Goal: Task Accomplishment & Management: Complete application form

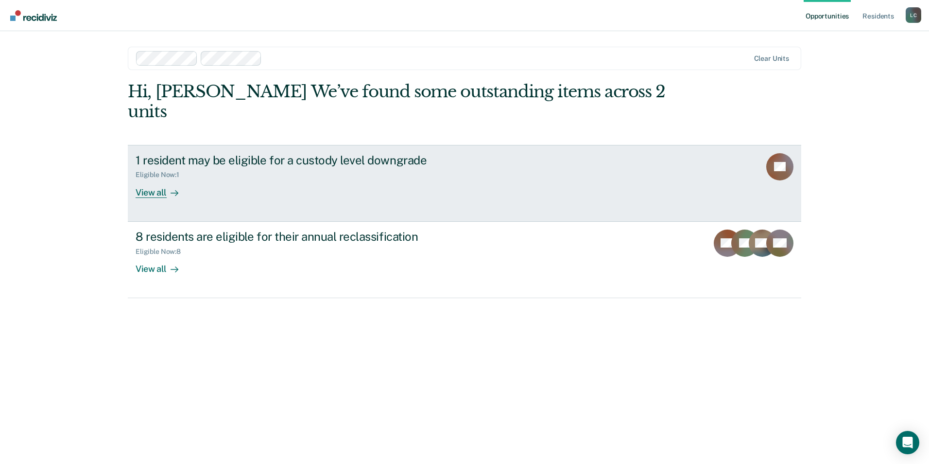
click at [156, 179] on div "View all" at bounding box center [163, 188] width 54 height 19
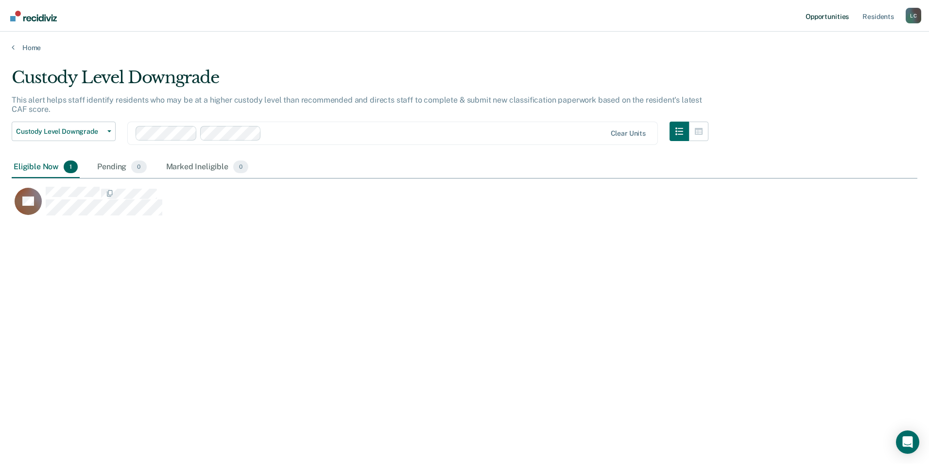
scroll to position [316, 899]
click at [22, 46] on link "Home" at bounding box center [465, 47] width 906 height 9
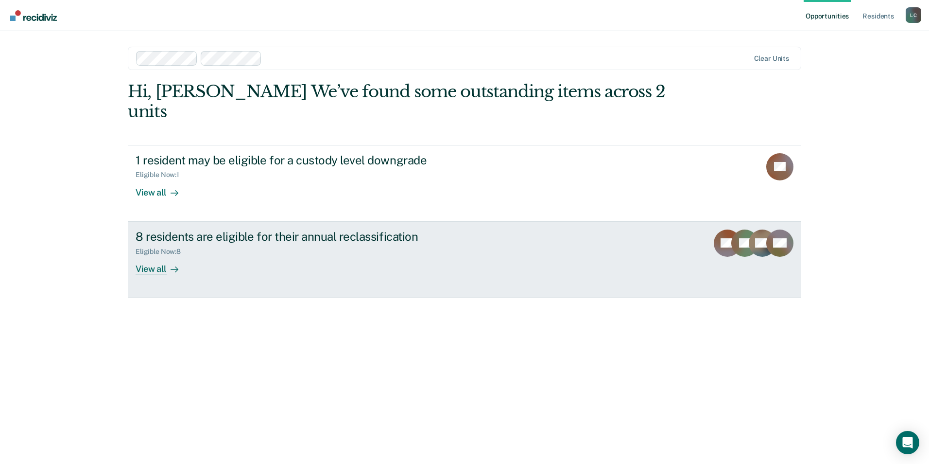
click at [144, 255] on div "View all" at bounding box center [163, 264] width 54 height 19
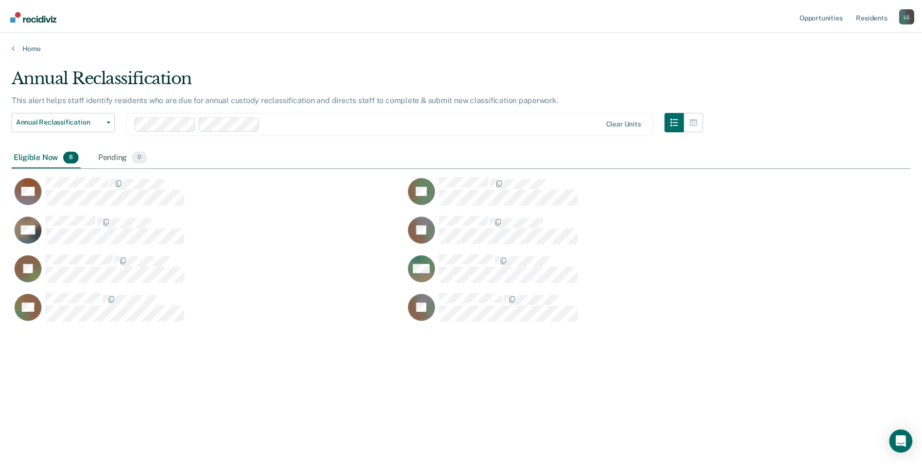
scroll to position [316, 899]
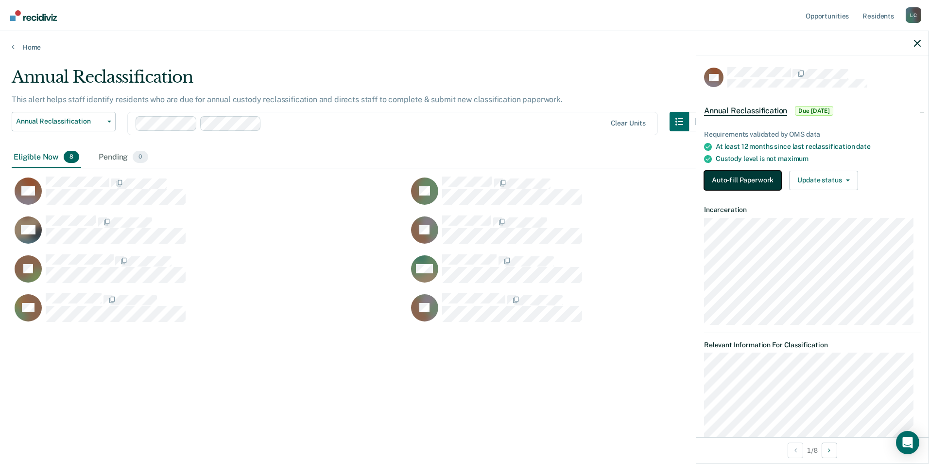
click at [752, 183] on button "Auto-fill Paperwork" at bounding box center [742, 180] width 77 height 19
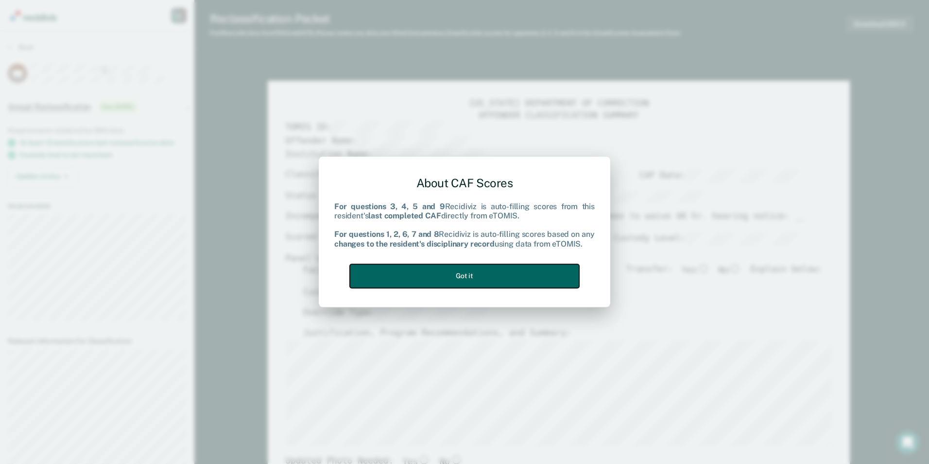
drag, startPoint x: 532, startPoint y: 272, endPoint x: 550, endPoint y: 269, distance: 18.2
click at [547, 270] on button "Got it" at bounding box center [464, 276] width 229 height 24
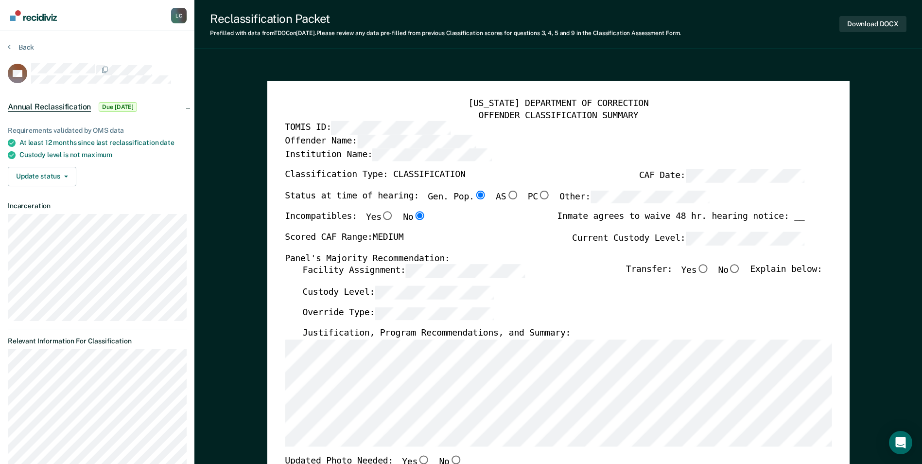
click at [741, 271] on input "No" at bounding box center [734, 268] width 13 height 9
type textarea "x"
radio input "true"
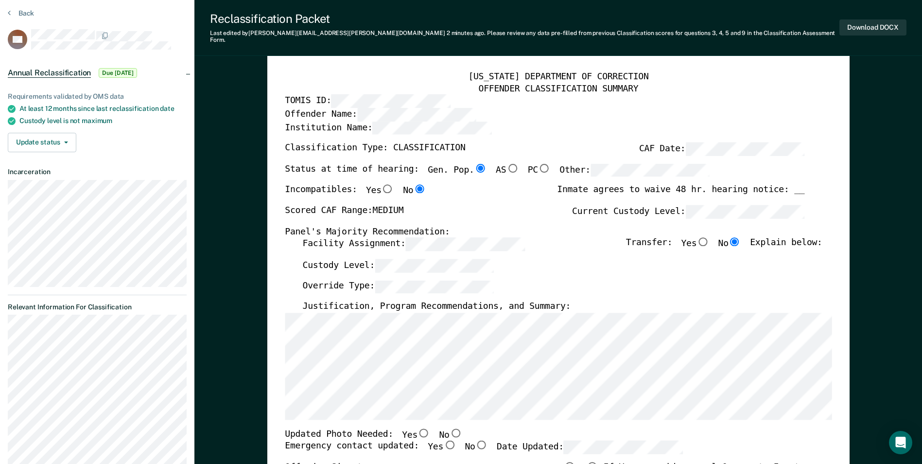
scroll to position [49, 0]
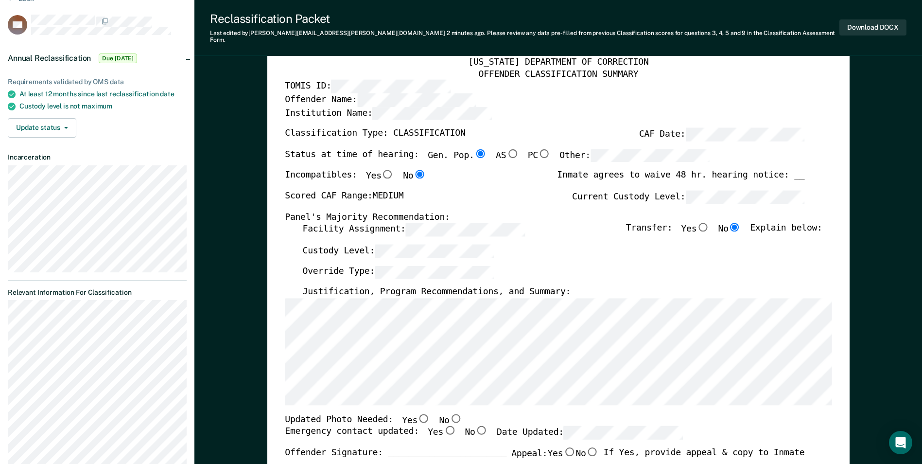
click at [449, 414] on input "No" at bounding box center [455, 418] width 13 height 9
type textarea "x"
radio input "true"
click at [443, 426] on input "Yes" at bounding box center [449, 430] width 13 height 9
type textarea "x"
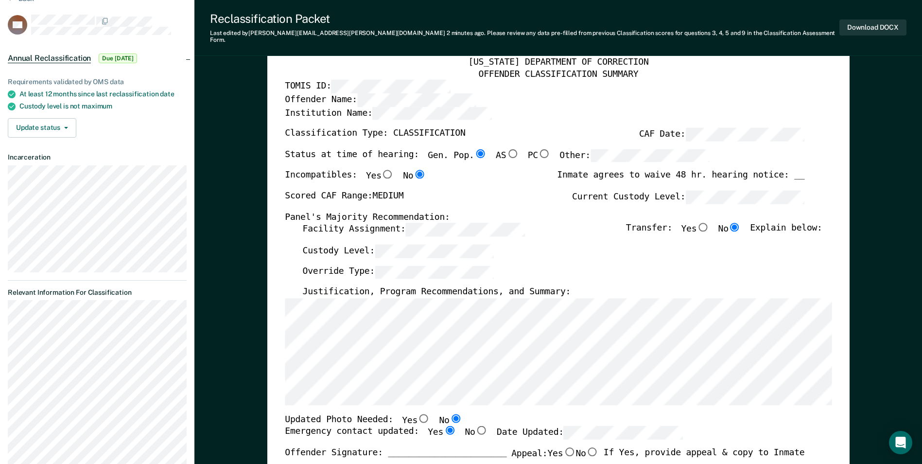
radio input "true"
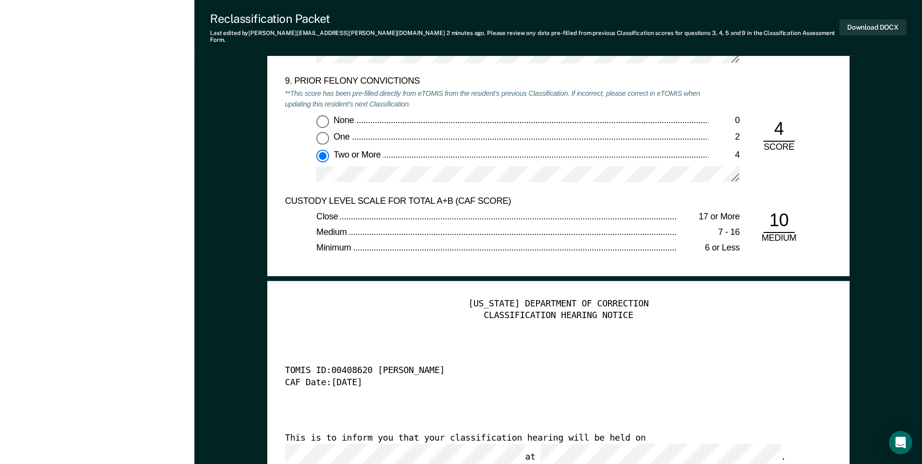
scroll to position [2061, 0]
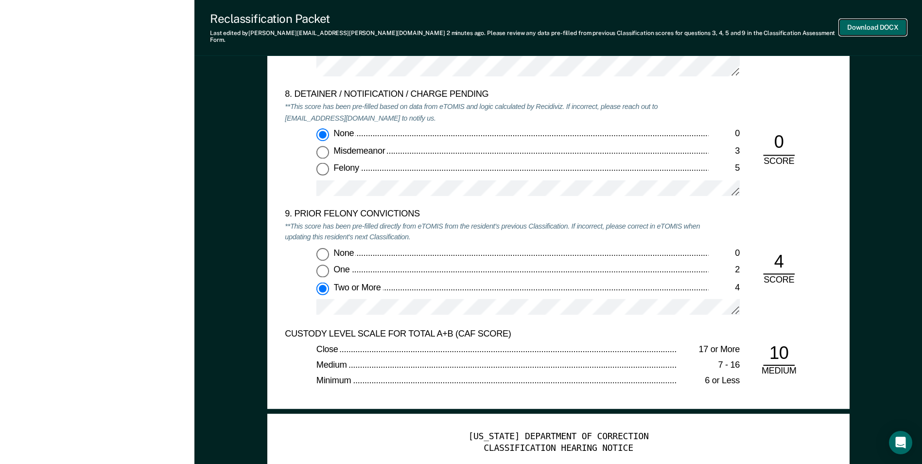
click at [859, 19] on button "Download DOCX" at bounding box center [872, 27] width 67 height 16
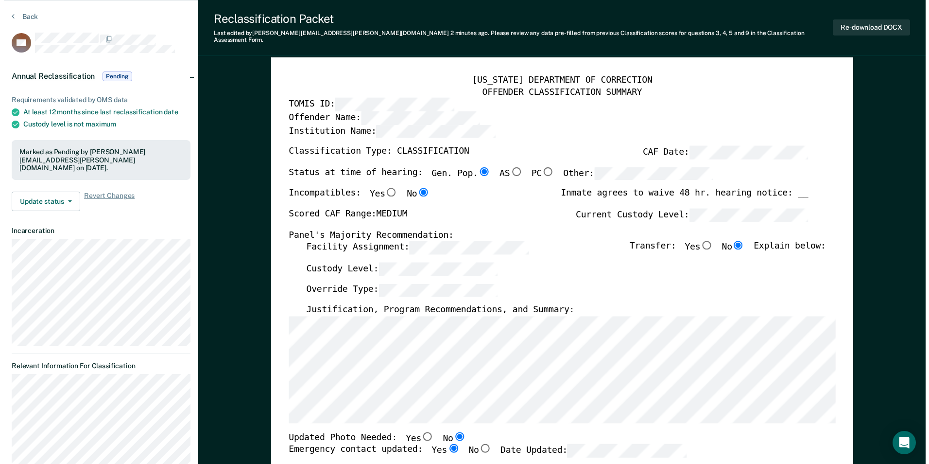
scroll to position [0, 0]
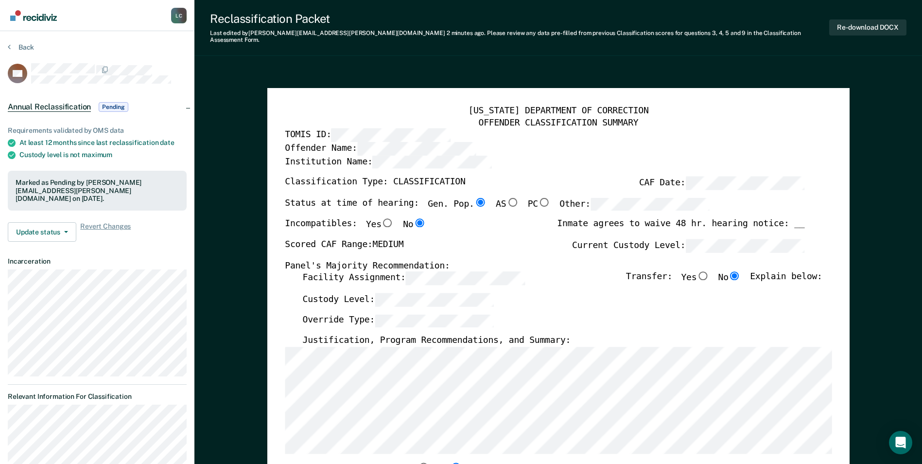
click at [19, 42] on section "Back ML Annual Reclassification Pending Requirements validated by OMS data At l…" at bounding box center [97, 356] width 194 height 651
click at [22, 49] on button "Back" at bounding box center [21, 47] width 26 height 9
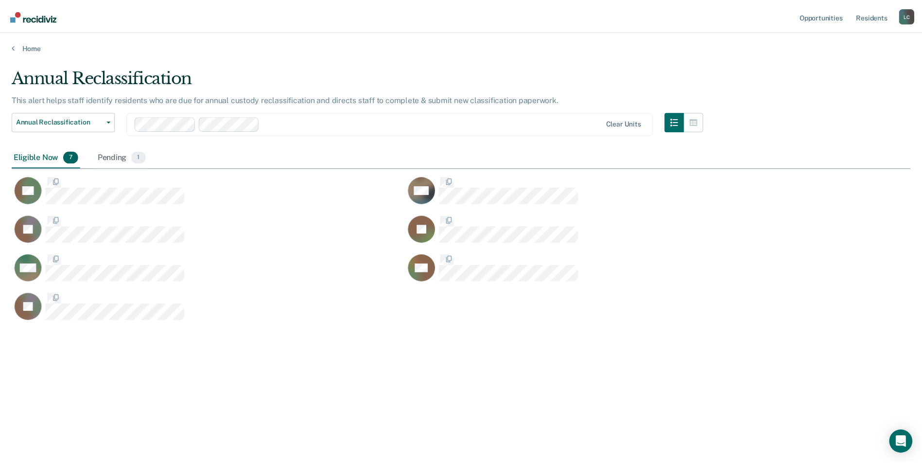
scroll to position [316, 899]
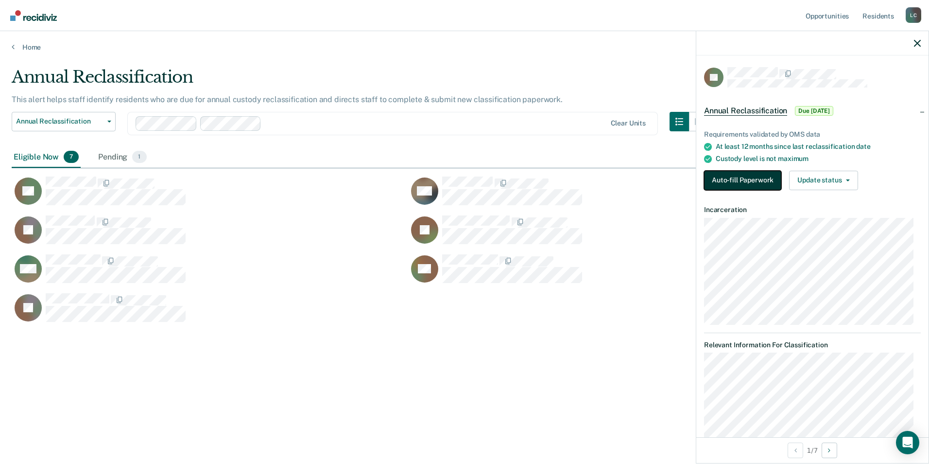
click at [745, 185] on button "Auto-fill Paperwork" at bounding box center [742, 180] width 77 height 19
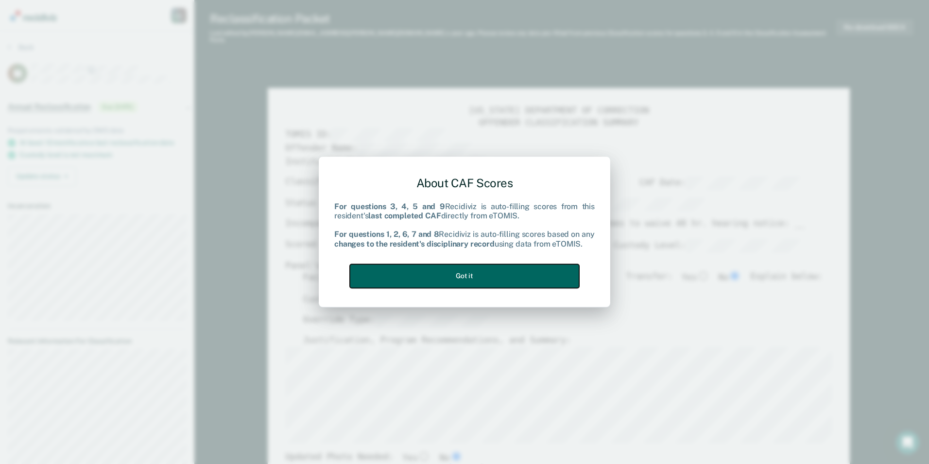
click at [523, 279] on button "Got it" at bounding box center [464, 276] width 229 height 24
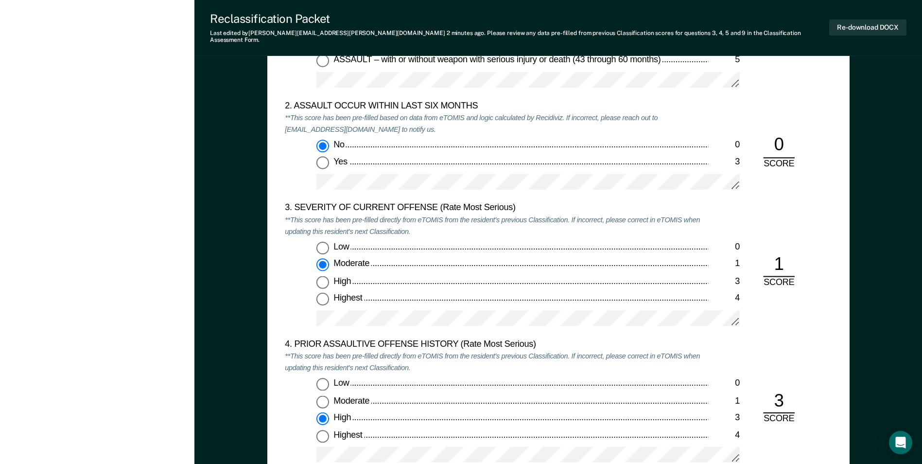
scroll to position [1069, 0]
click at [316, 339] on div "1. HISTORY OF INSTITUTIONAL VIOLENCE (Jail or Prison, Rate Most Serious) **This…" at bounding box center [558, 211] width 547 height 528
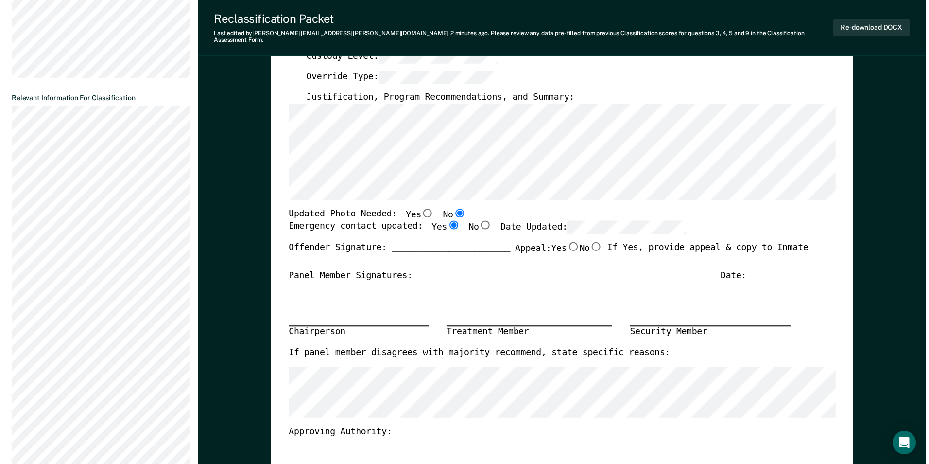
scroll to position [0, 0]
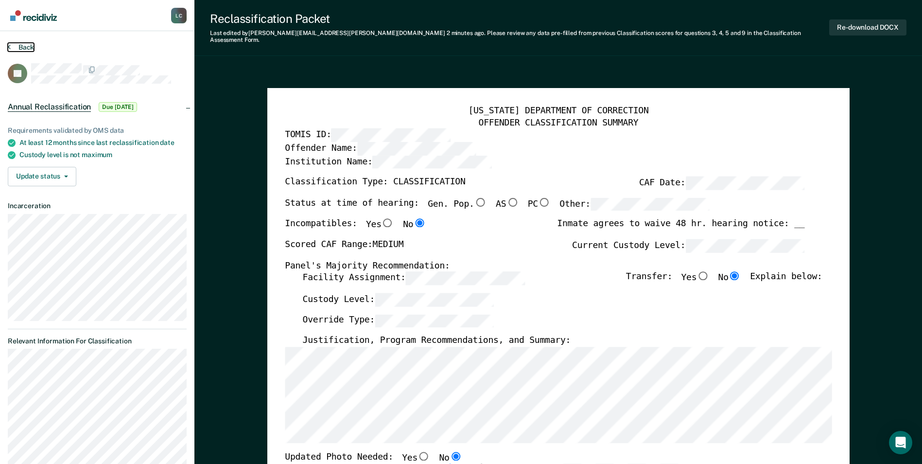
click at [22, 48] on button "Back" at bounding box center [21, 47] width 26 height 9
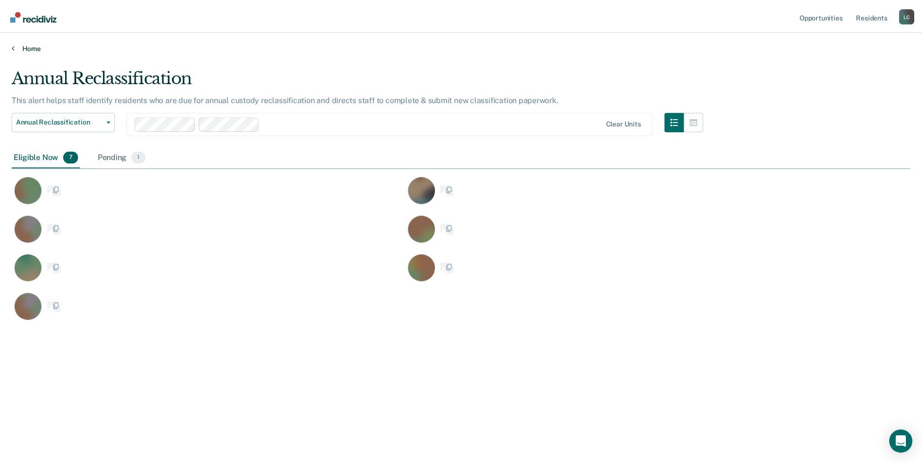
scroll to position [316, 899]
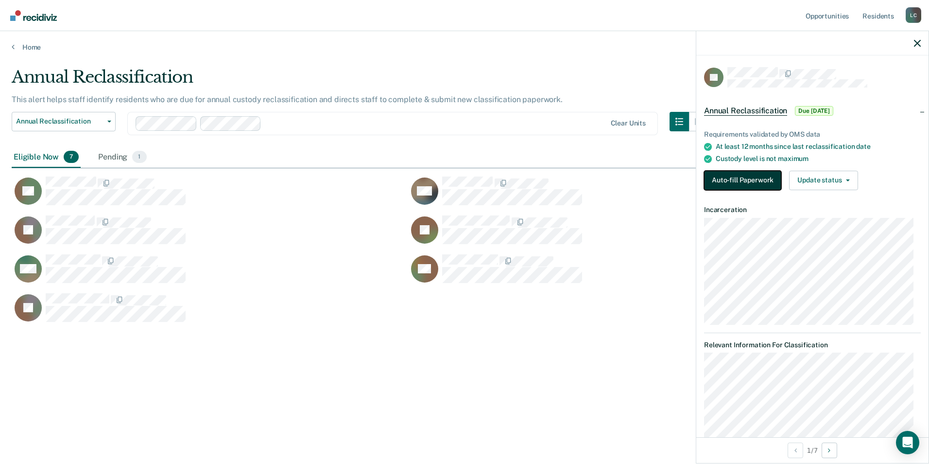
click at [742, 184] on button "Auto-fill Paperwork" at bounding box center [742, 180] width 77 height 19
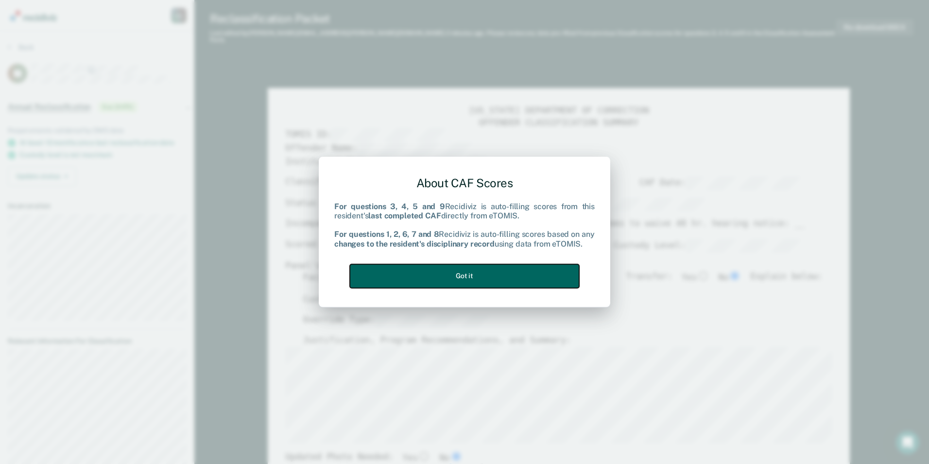
click at [482, 278] on button "Got it" at bounding box center [464, 276] width 229 height 24
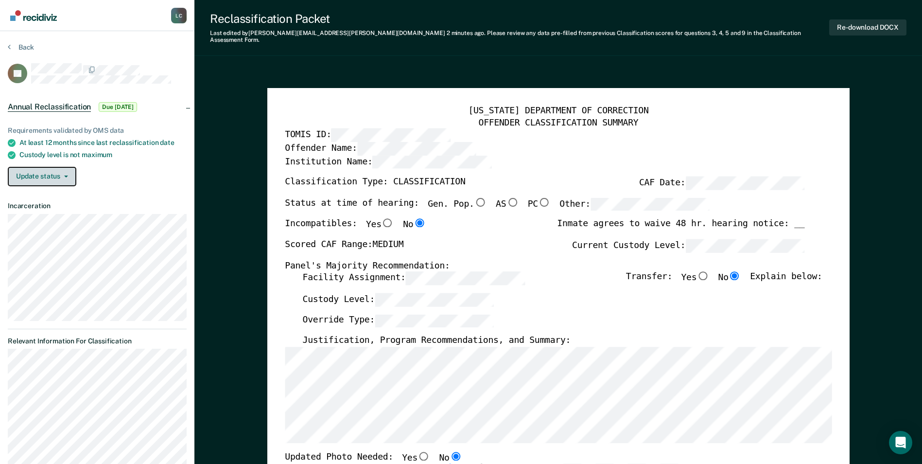
click at [66, 173] on button "Update status" at bounding box center [42, 176] width 69 height 19
click at [115, 177] on div "Update status [PERSON_NAME]" at bounding box center [97, 176] width 179 height 19
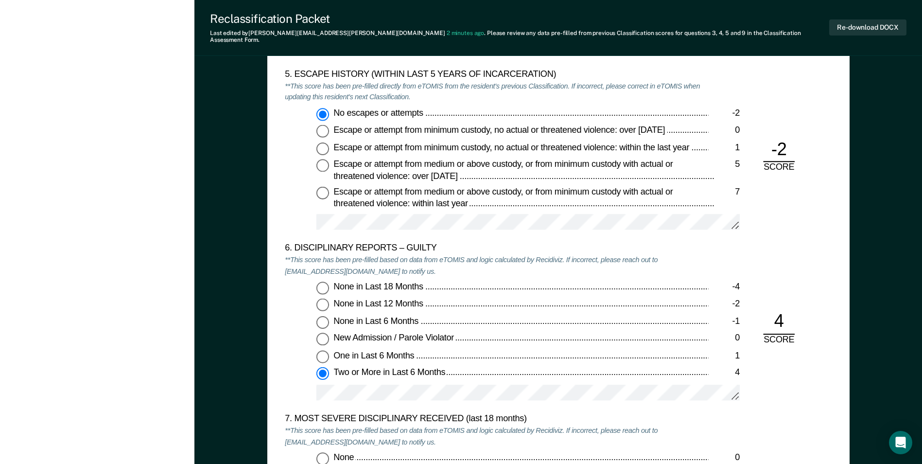
scroll to position [1604, 0]
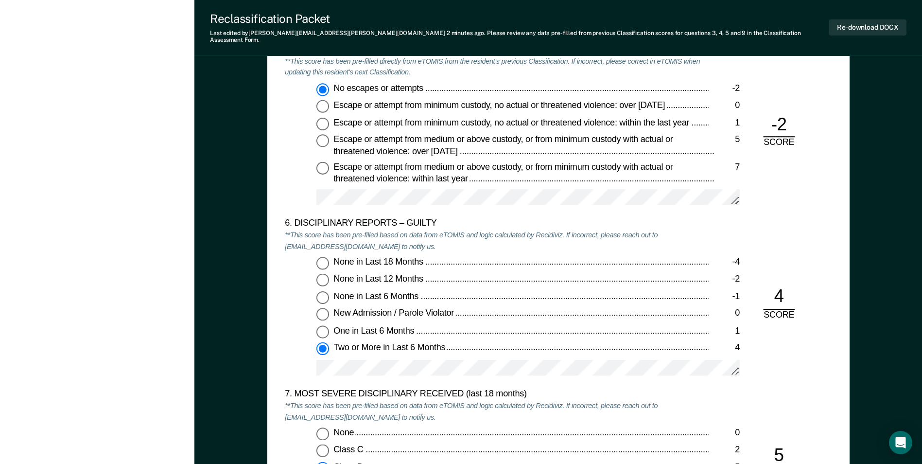
click at [301, 364] on div "None in Last 18 Months -4 None in Last 12 Months -2 None in Last 6 Months -1 Ne…" at bounding box center [496, 320] width 423 height 127
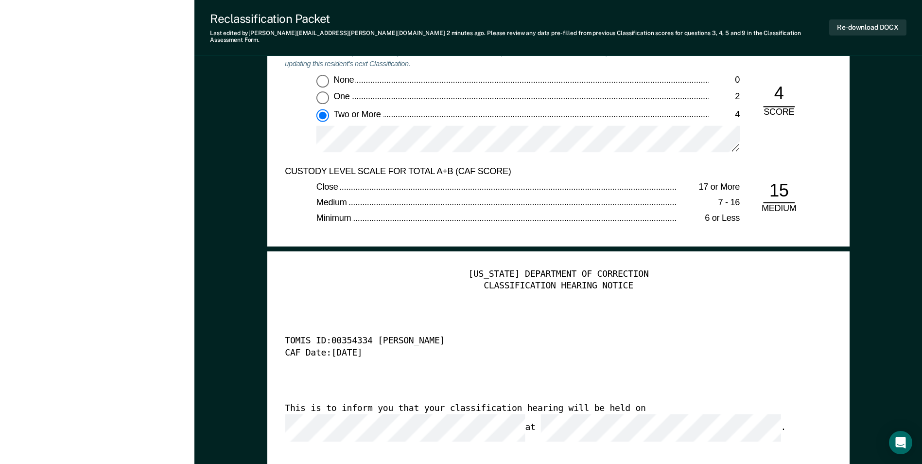
scroll to position [2284, 0]
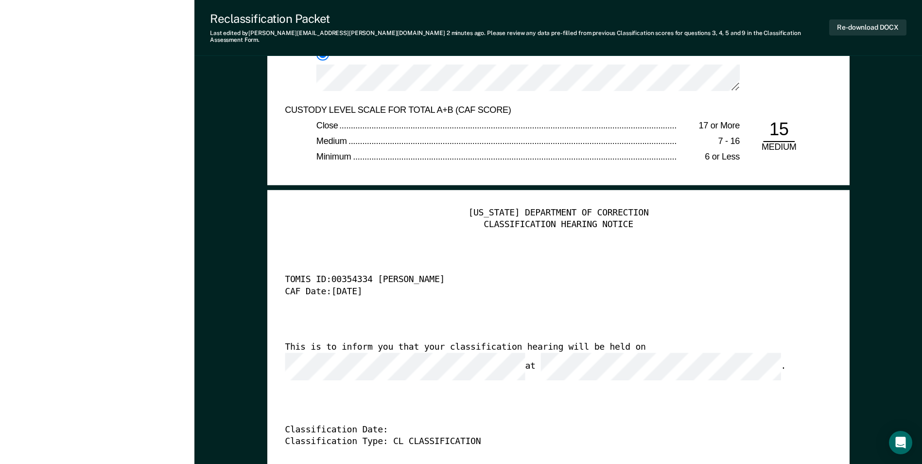
click at [612, 342] on div "This is to inform you that your classification hearing will be held on at ." at bounding box center [545, 361] width 520 height 38
click at [855, 29] on button "Re-download DOCX" at bounding box center [867, 27] width 77 height 16
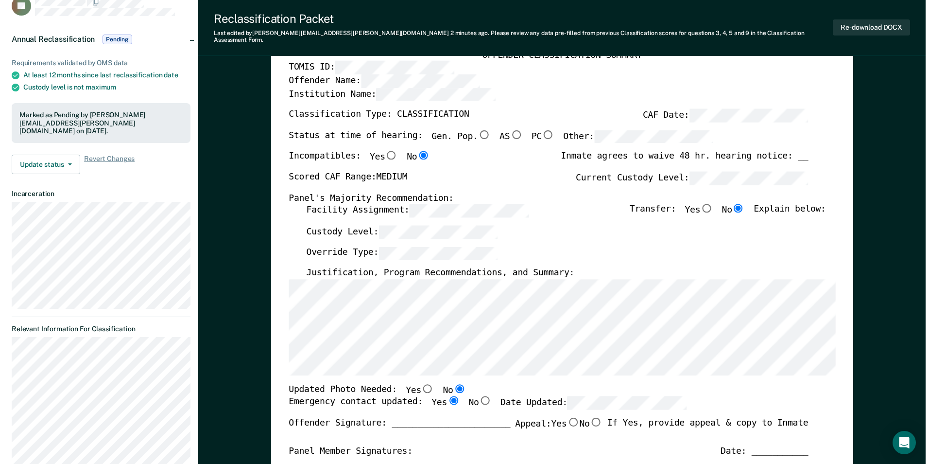
scroll to position [0, 0]
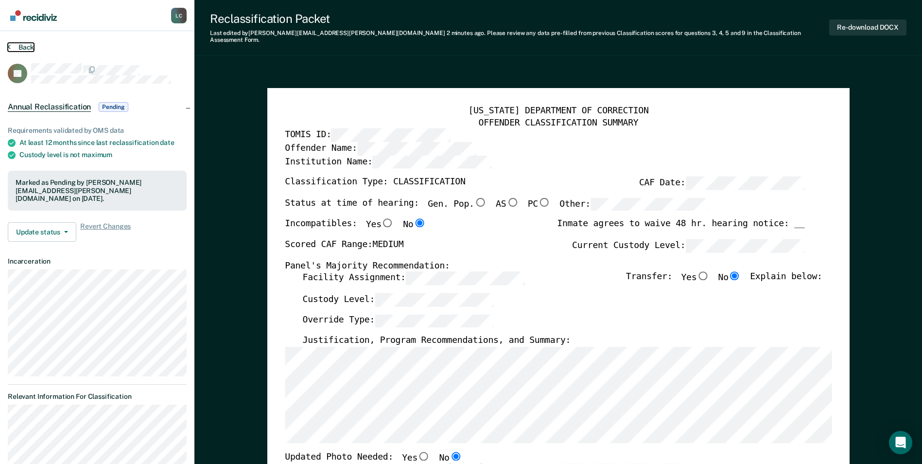
click at [28, 46] on button "Back" at bounding box center [21, 47] width 26 height 9
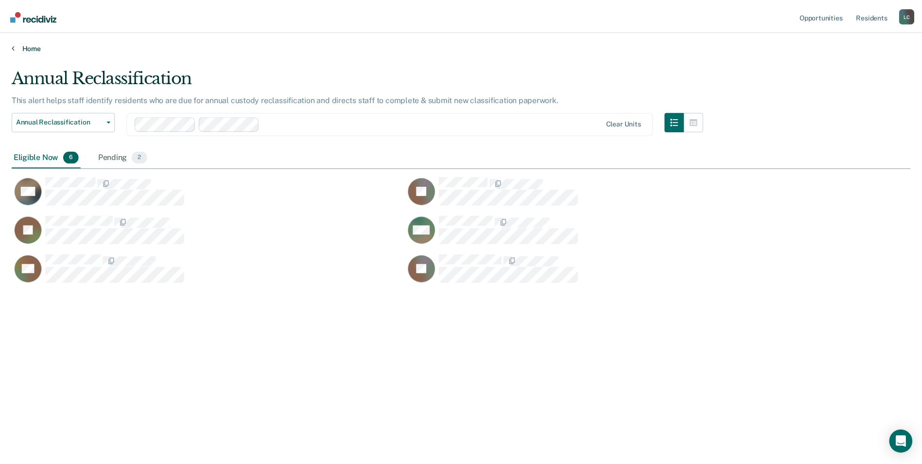
scroll to position [316, 899]
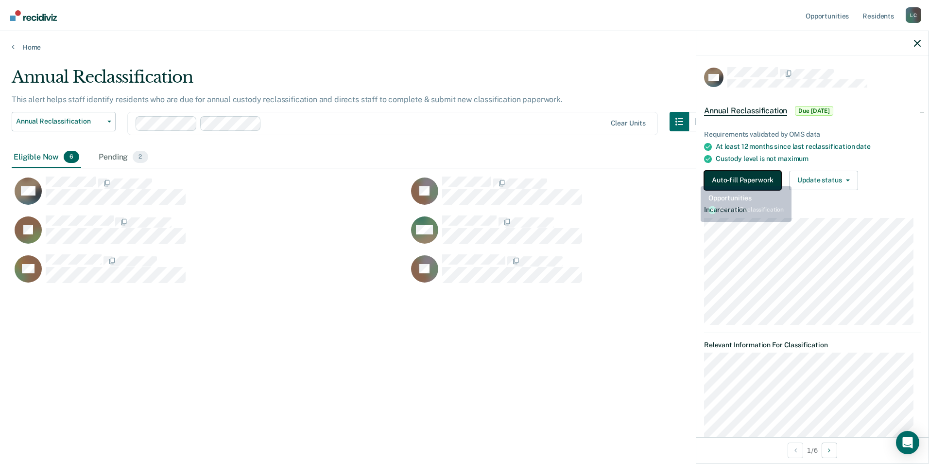
click at [718, 179] on button "Auto-fill Paperwork" at bounding box center [742, 180] width 77 height 19
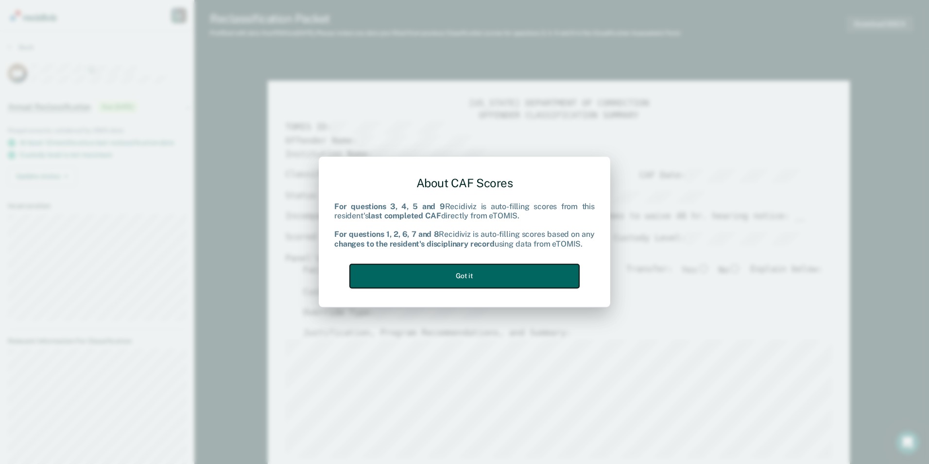
click at [534, 276] on button "Got it" at bounding box center [464, 276] width 229 height 24
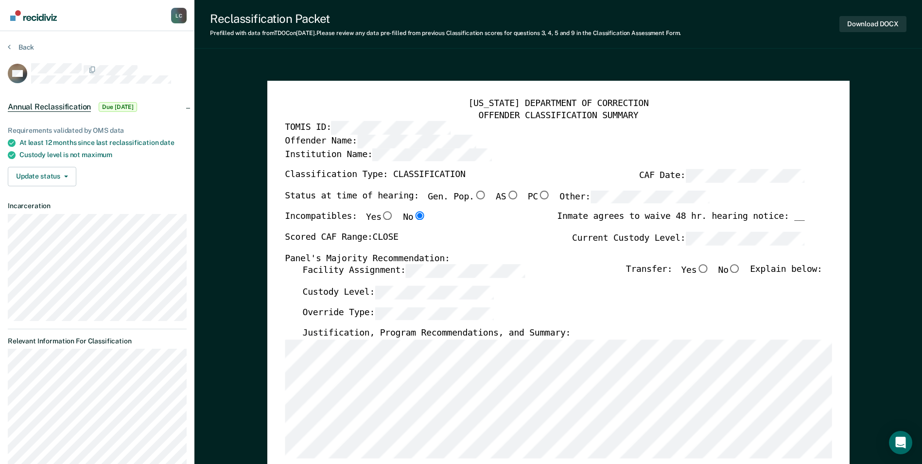
drag, startPoint x: 543, startPoint y: 270, endPoint x: 602, endPoint y: 157, distance: 126.9
click at [602, 157] on div "Institution Name:" at bounding box center [545, 158] width 520 height 21
click at [741, 270] on input "No" at bounding box center [734, 268] width 13 height 9
type textarea "x"
radio input "true"
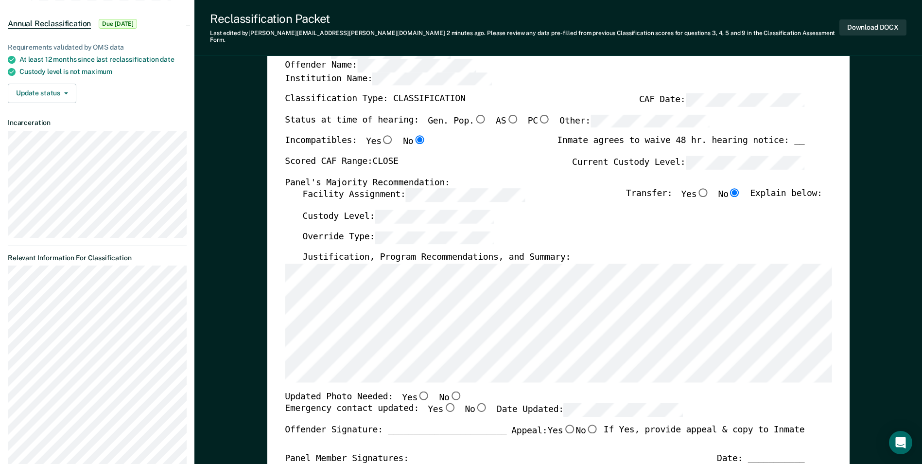
scroll to position [97, 0]
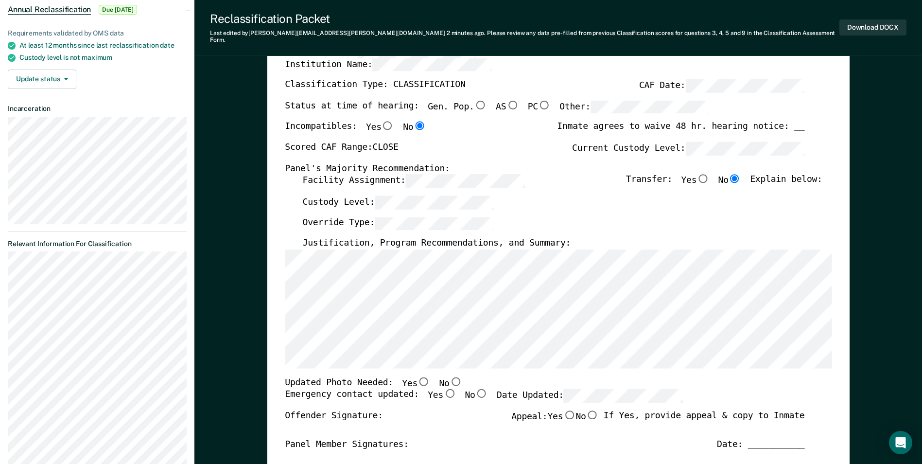
drag, startPoint x: 584, startPoint y: 227, endPoint x: 571, endPoint y: 233, distance: 14.6
click at [582, 227] on div "Override Type:" at bounding box center [562, 226] width 520 height 21
click at [566, 238] on div "Justification, Program Recommendations, and Summary:" at bounding box center [562, 244] width 520 height 12
click at [417, 377] on input "Yes" at bounding box center [423, 381] width 13 height 9
type textarea "x"
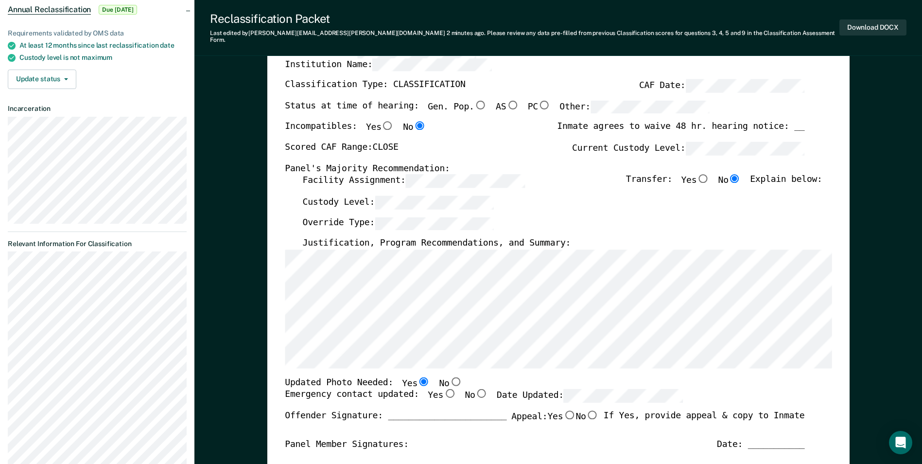
radio input "true"
click at [443, 389] on input "Yes" at bounding box center [449, 393] width 13 height 9
type textarea "x"
radio input "true"
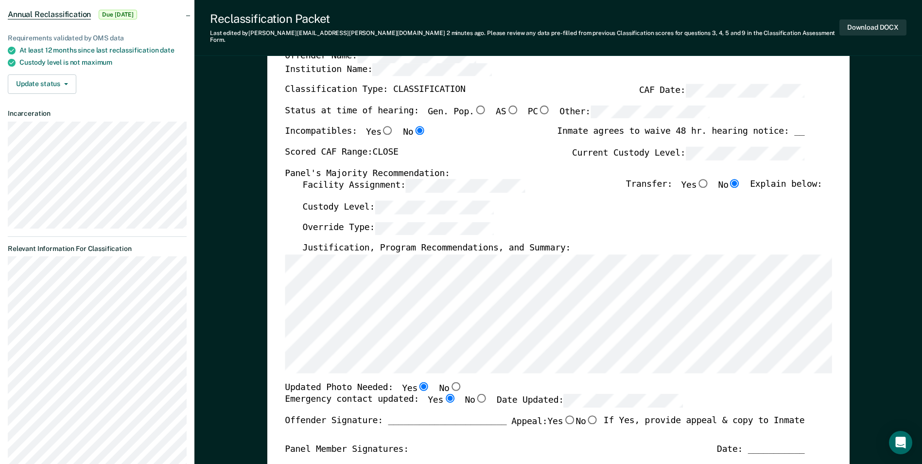
scroll to position [92, 0]
click at [871, 15] on div "Download DOCX" at bounding box center [872, 28] width 67 height 32
click at [868, 25] on button "Download DOCX" at bounding box center [872, 27] width 67 height 16
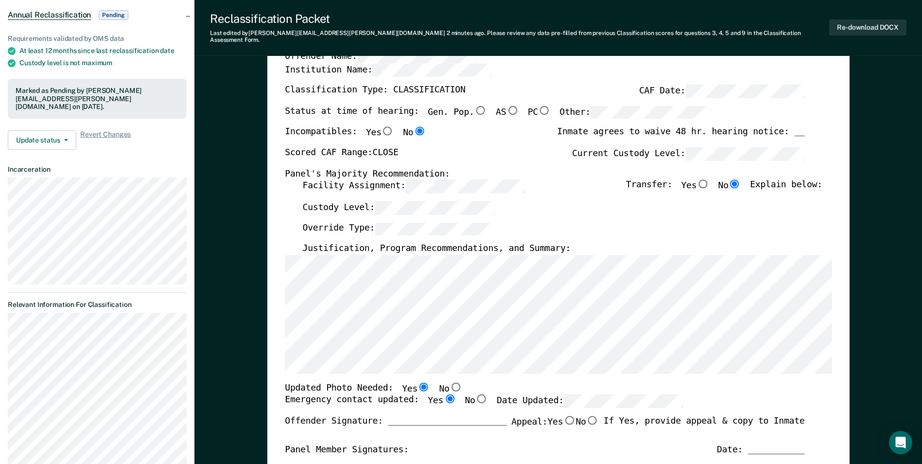
click at [630, 223] on div "Override Type:" at bounding box center [562, 232] width 520 height 21
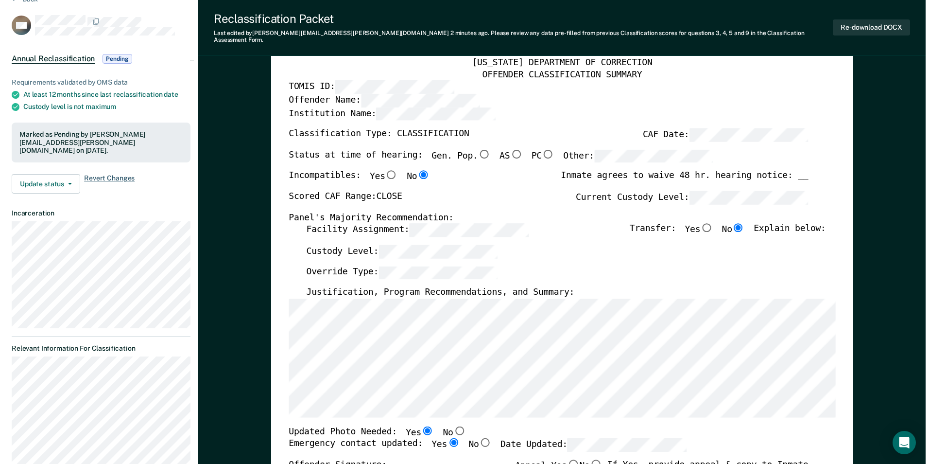
scroll to position [0, 0]
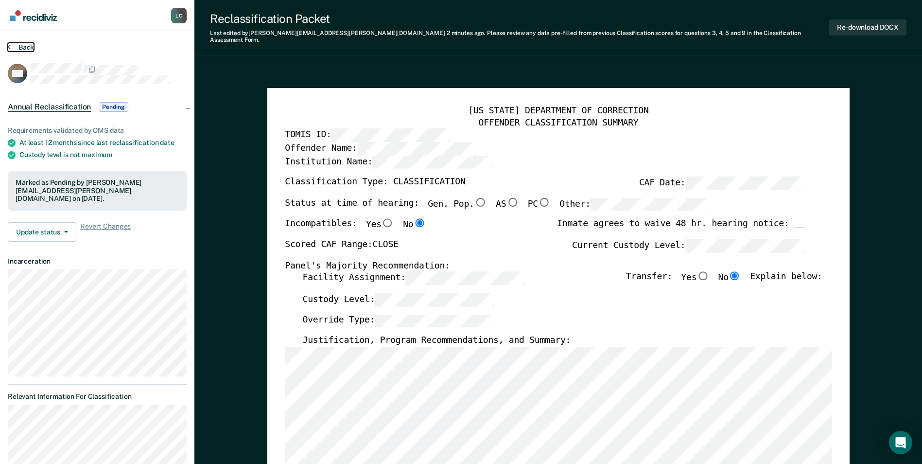
click at [26, 48] on button "Back" at bounding box center [21, 47] width 26 height 9
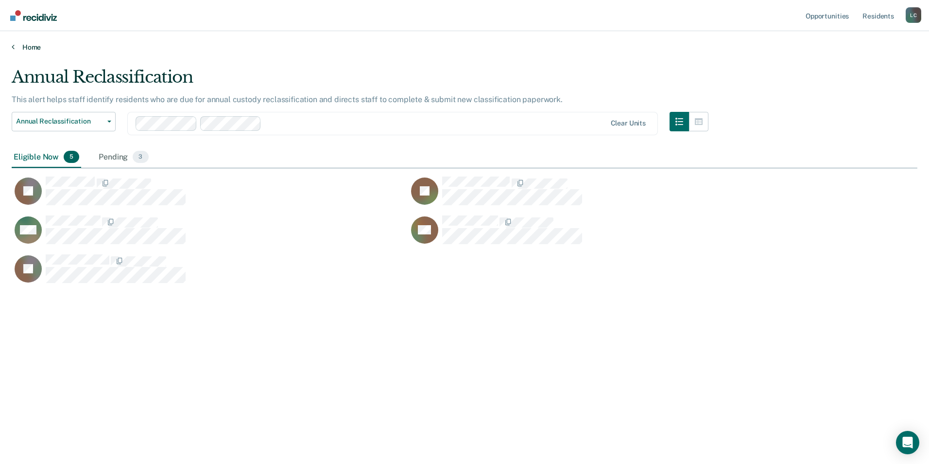
scroll to position [316, 899]
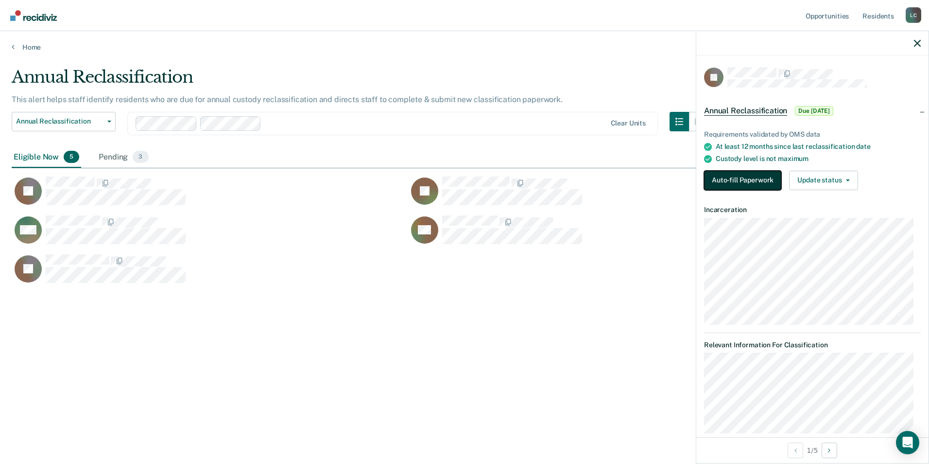
click at [749, 180] on button "Auto-fill Paperwork" at bounding box center [742, 180] width 77 height 19
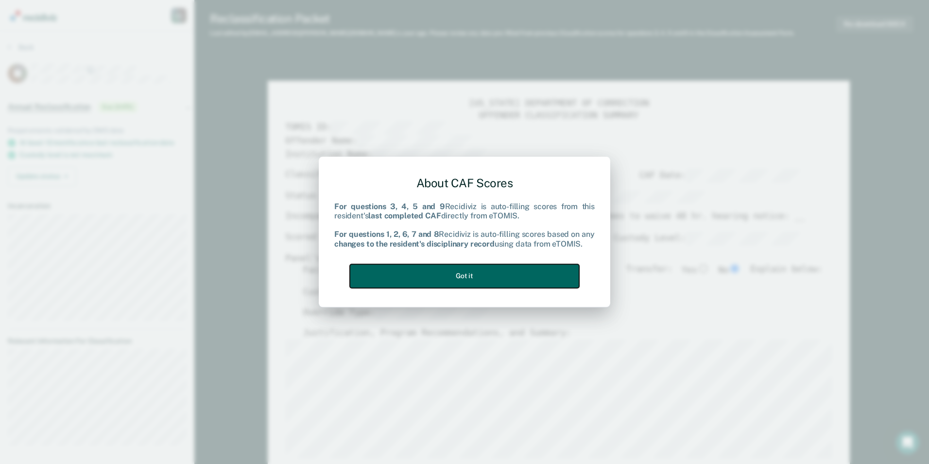
click at [420, 274] on button "Got it" at bounding box center [464, 276] width 229 height 24
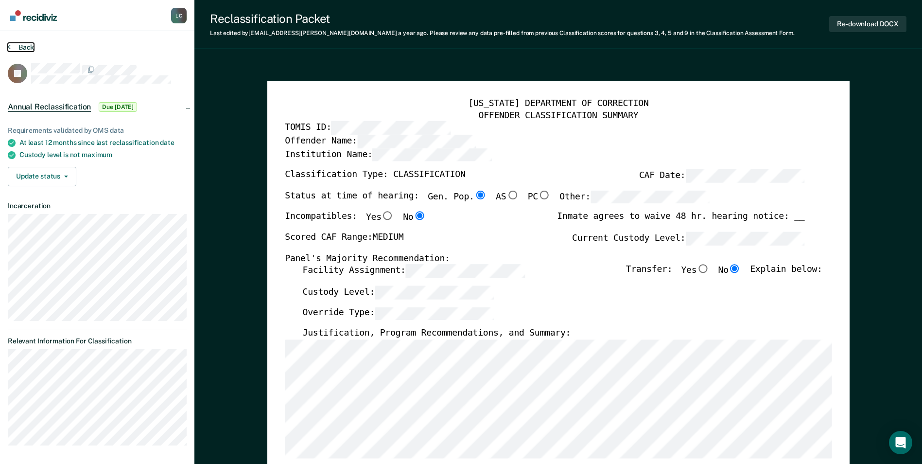
click at [26, 48] on button "Back" at bounding box center [21, 47] width 26 height 9
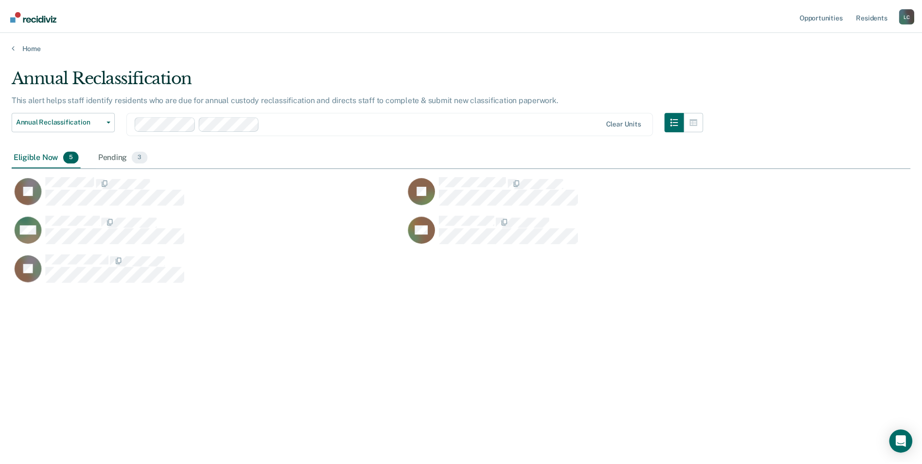
scroll to position [316, 899]
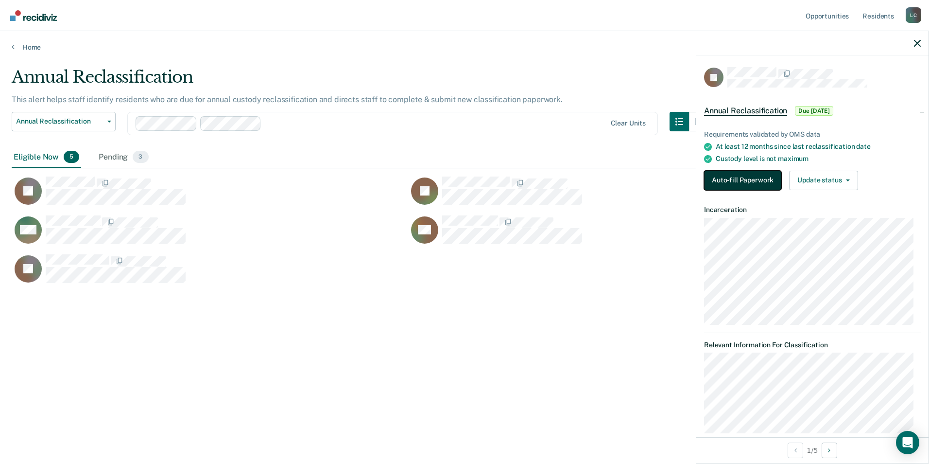
click at [733, 182] on button "Auto-fill Paperwork" at bounding box center [742, 180] width 77 height 19
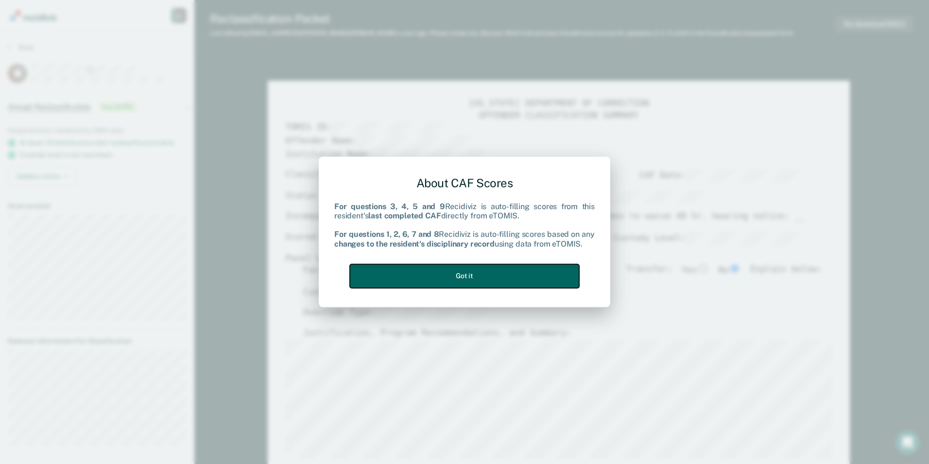
click at [453, 273] on button "Got it" at bounding box center [464, 276] width 229 height 24
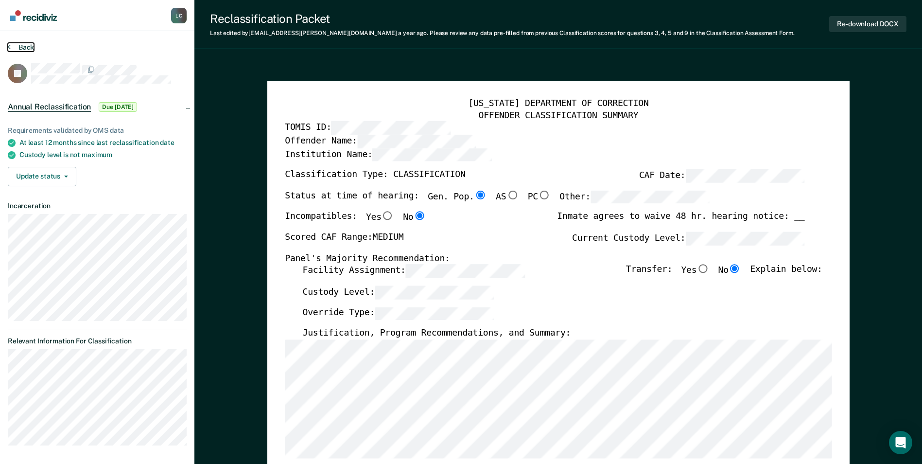
click at [29, 50] on button "Back" at bounding box center [21, 47] width 26 height 9
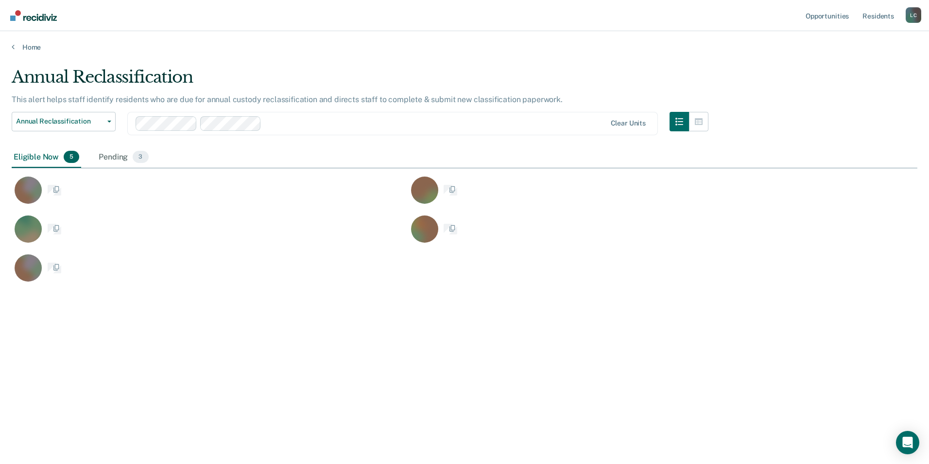
scroll to position [316, 899]
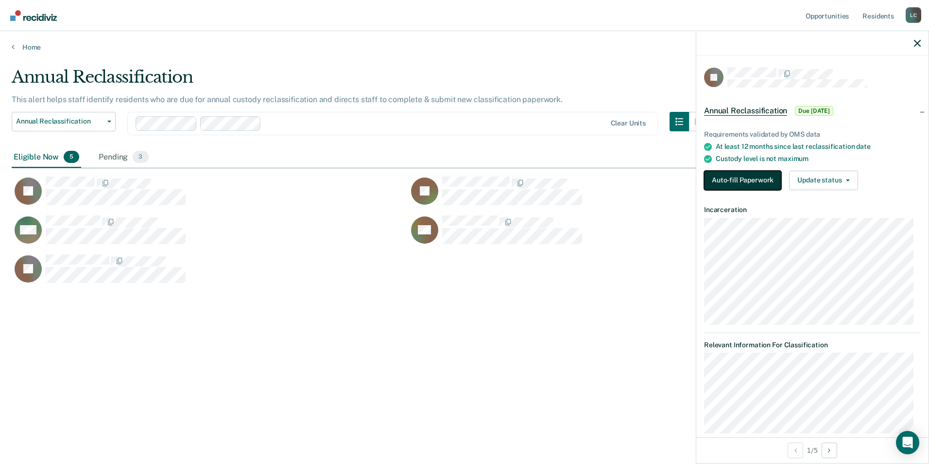
click at [734, 179] on button "Auto-fill Paperwork" at bounding box center [742, 180] width 77 height 19
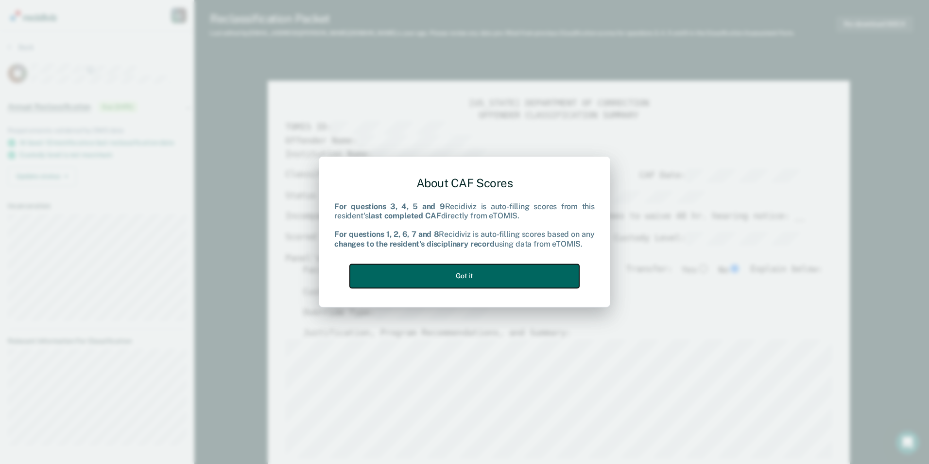
click at [513, 276] on button "Got it" at bounding box center [464, 276] width 229 height 24
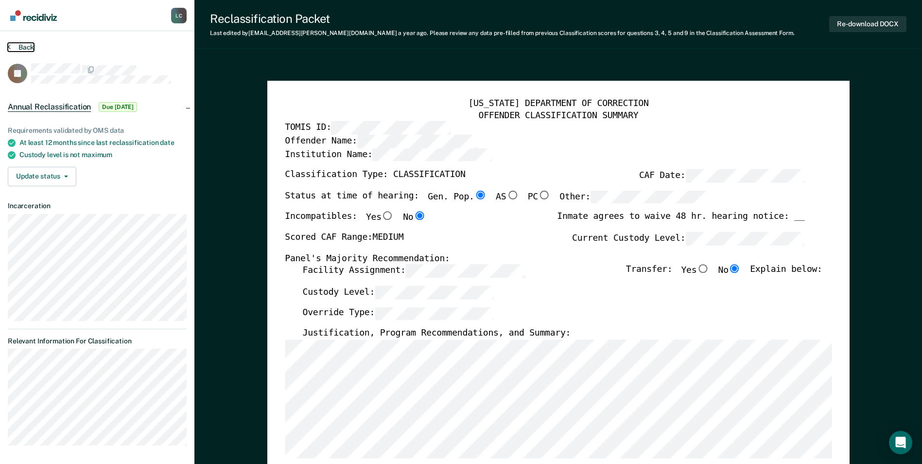
click at [24, 44] on button "Back" at bounding box center [21, 47] width 26 height 9
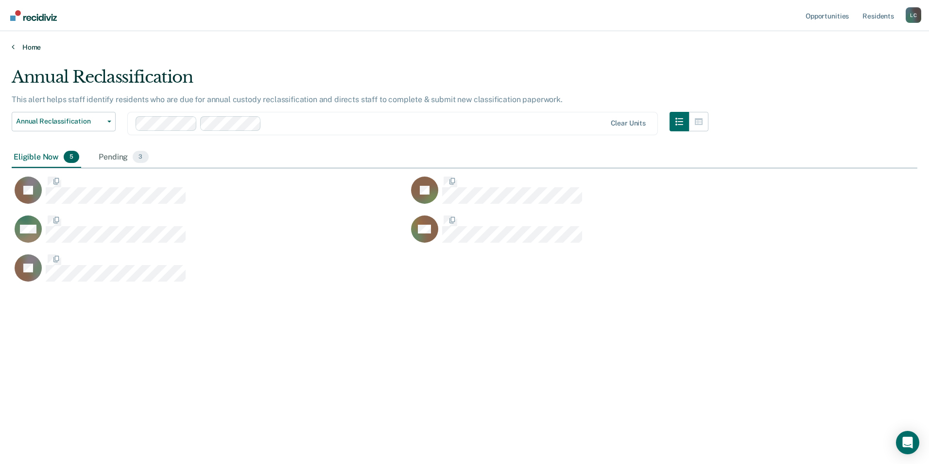
scroll to position [316, 899]
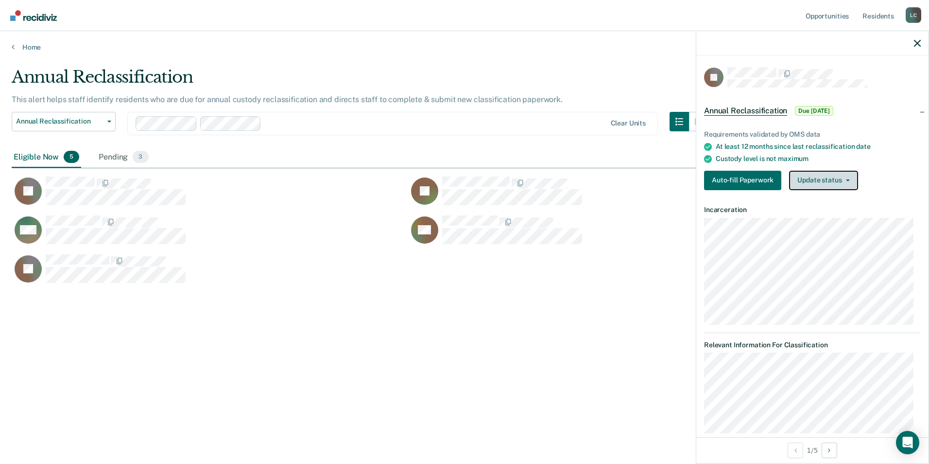
click at [838, 187] on button "Update status" at bounding box center [823, 180] width 69 height 19
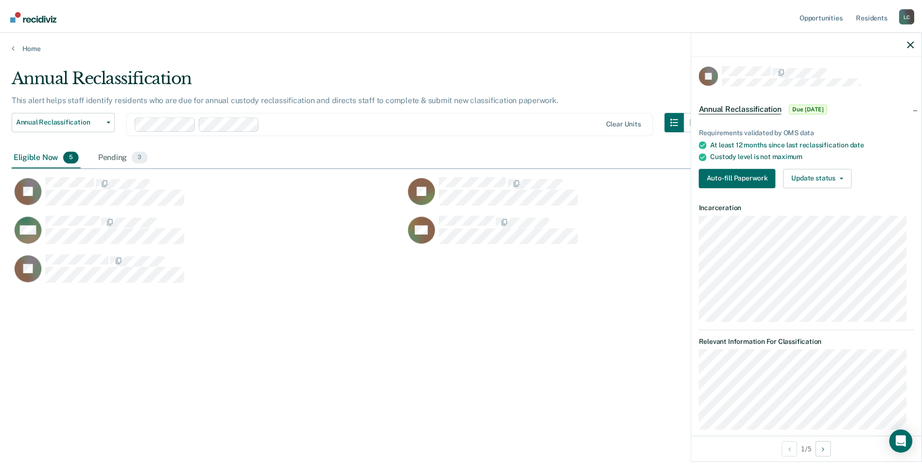
scroll to position [0, 0]
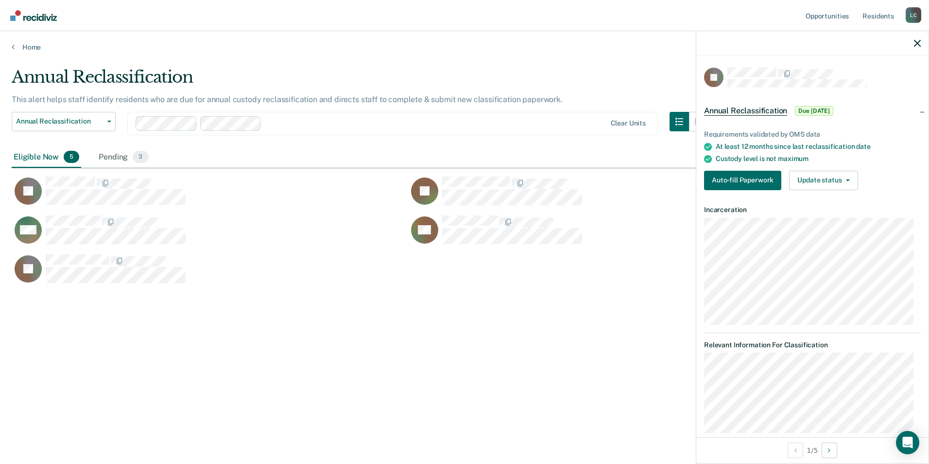
click at [735, 194] on div "Requirements validated by OMS data At least 12 months since last reclassificati…" at bounding box center [812, 156] width 232 height 83
click at [735, 187] on button "Auto-fill Paperwork" at bounding box center [742, 180] width 77 height 19
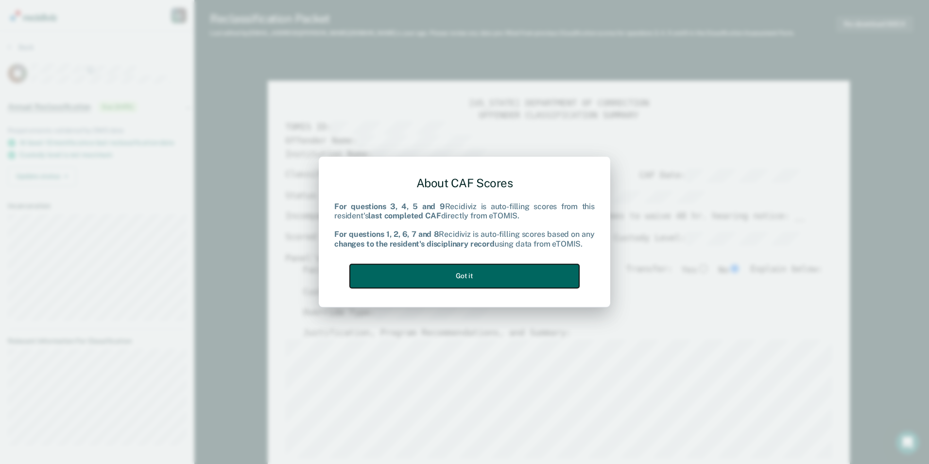
click at [502, 272] on button "Got it" at bounding box center [464, 276] width 229 height 24
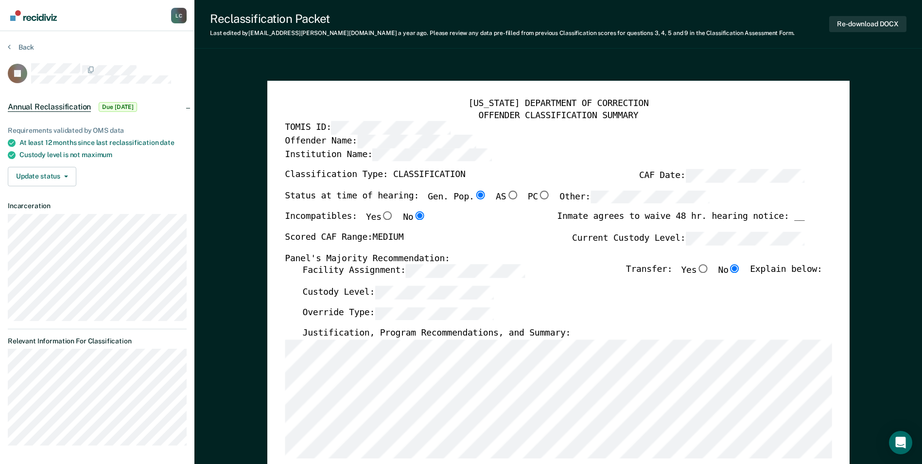
click at [360, 291] on label "Custody Level:" at bounding box center [397, 292] width 191 height 13
click at [357, 309] on label "Override Type:" at bounding box center [397, 313] width 191 height 13
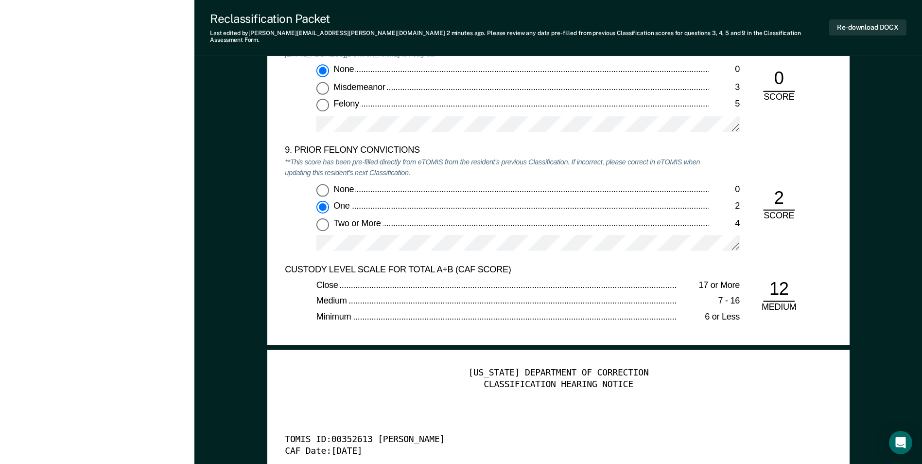
scroll to position [2138, 0]
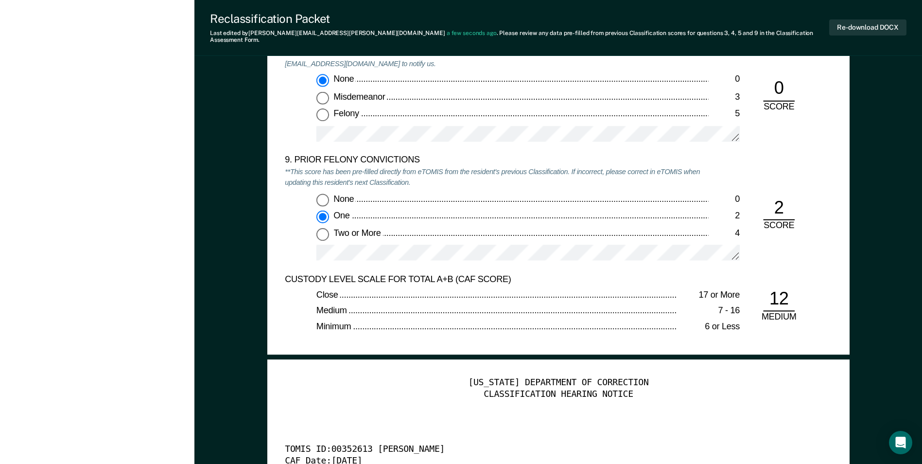
click at [325, 193] on input "None 0" at bounding box center [322, 199] width 13 height 13
type textarea "x"
radio input "true"
radio input "false"
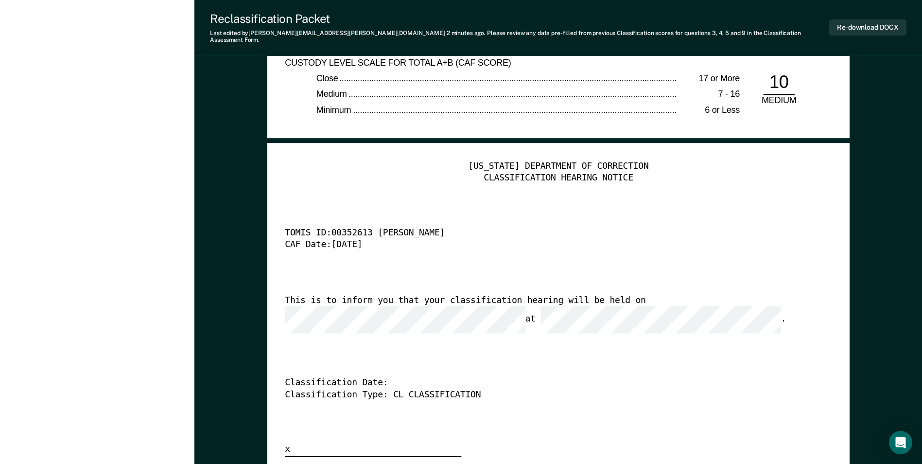
scroll to position [2381, 0]
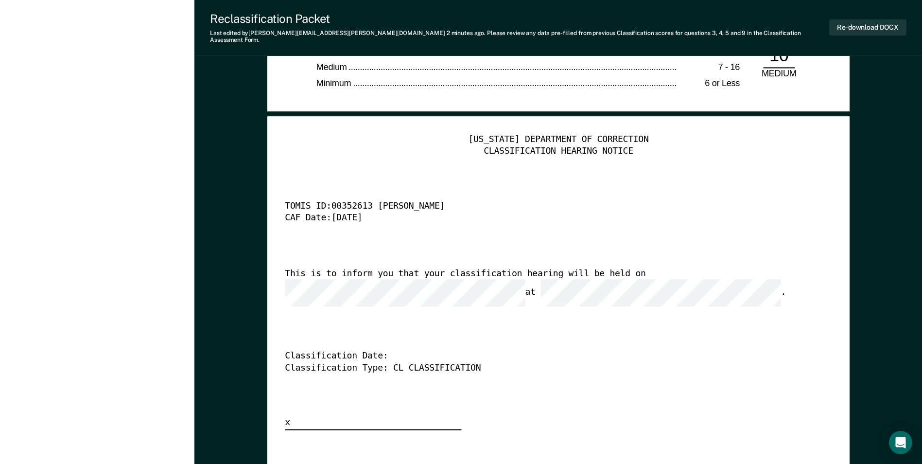
click at [607, 268] on div "This is to inform you that your classification hearing will be held on at ." at bounding box center [545, 287] width 520 height 38
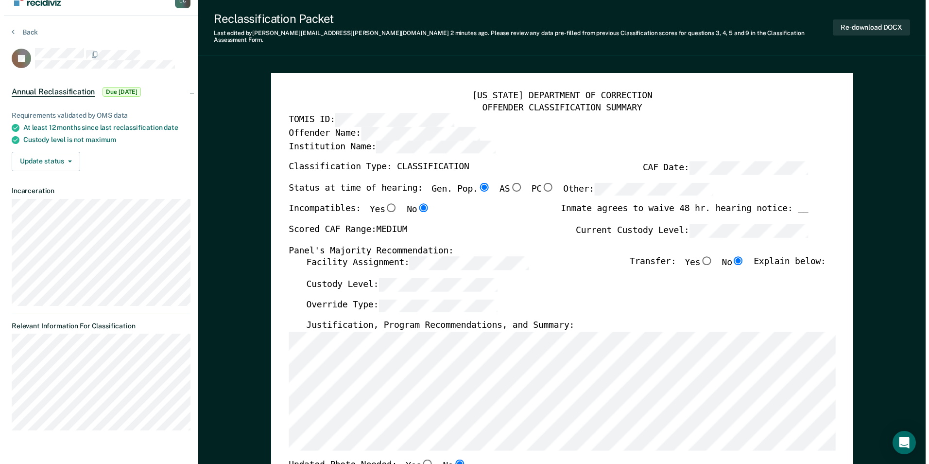
scroll to position [0, 0]
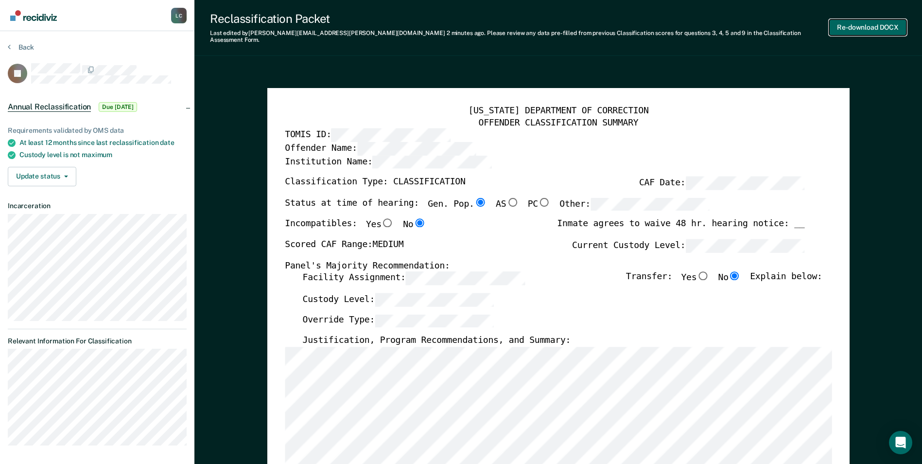
click at [859, 25] on button "Re-download DOCX" at bounding box center [867, 27] width 77 height 16
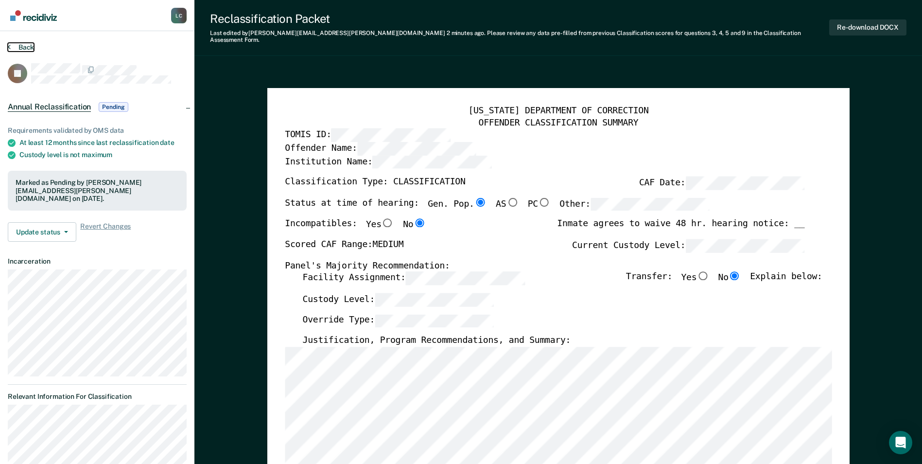
click at [19, 46] on button "Back" at bounding box center [21, 47] width 26 height 9
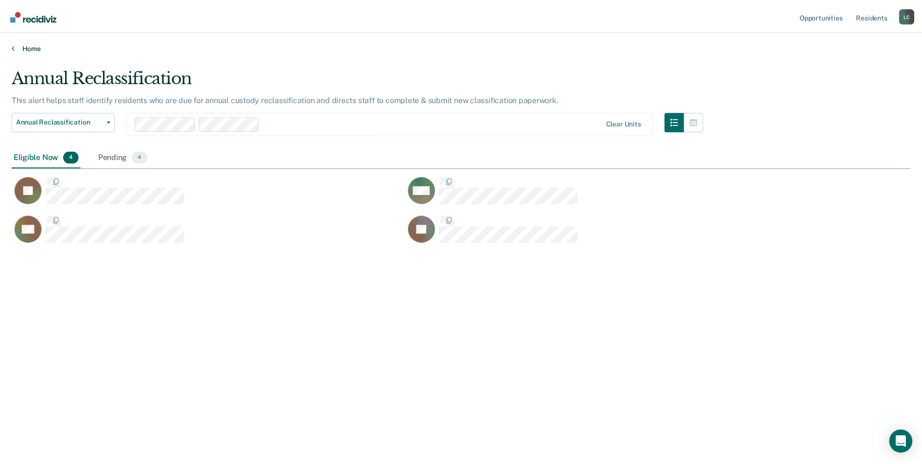
scroll to position [316, 899]
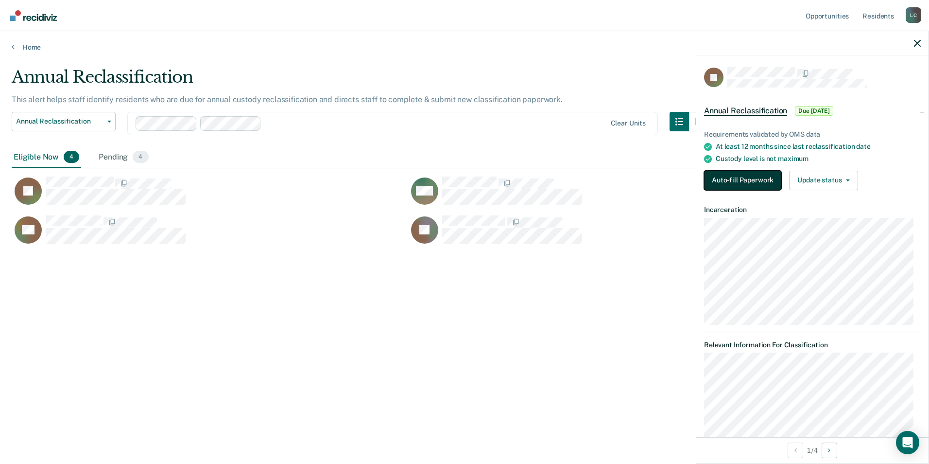
click at [758, 183] on button "Auto-fill Paperwork" at bounding box center [742, 180] width 77 height 19
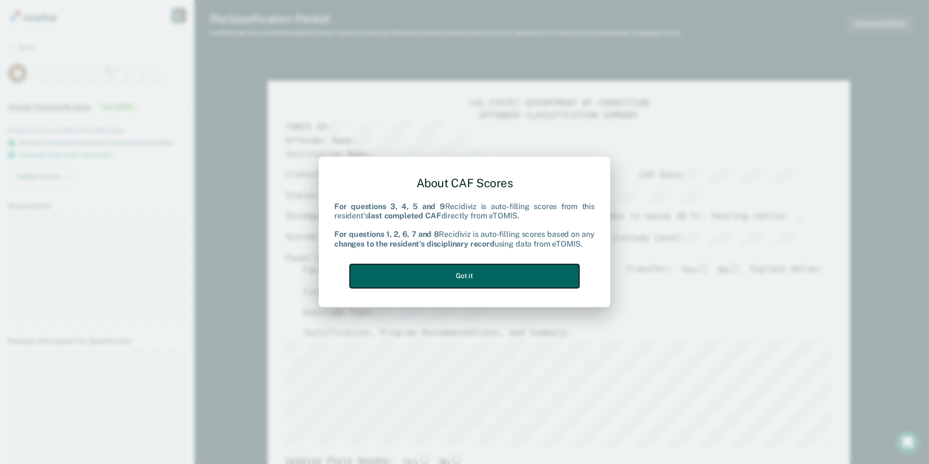
drag, startPoint x: 514, startPoint y: 284, endPoint x: 511, endPoint y: 279, distance: 6.1
click at [512, 284] on button "Got it" at bounding box center [464, 276] width 229 height 24
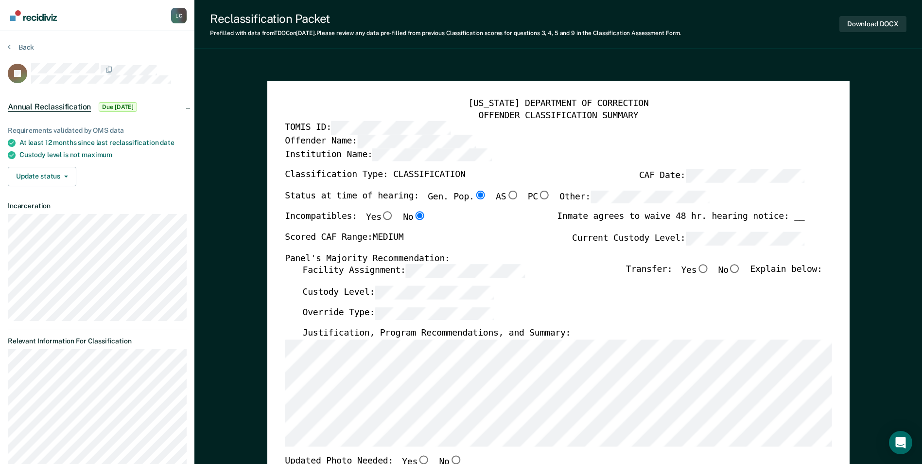
click at [740, 267] on input "No" at bounding box center [734, 268] width 13 height 9
type textarea "x"
radio input "true"
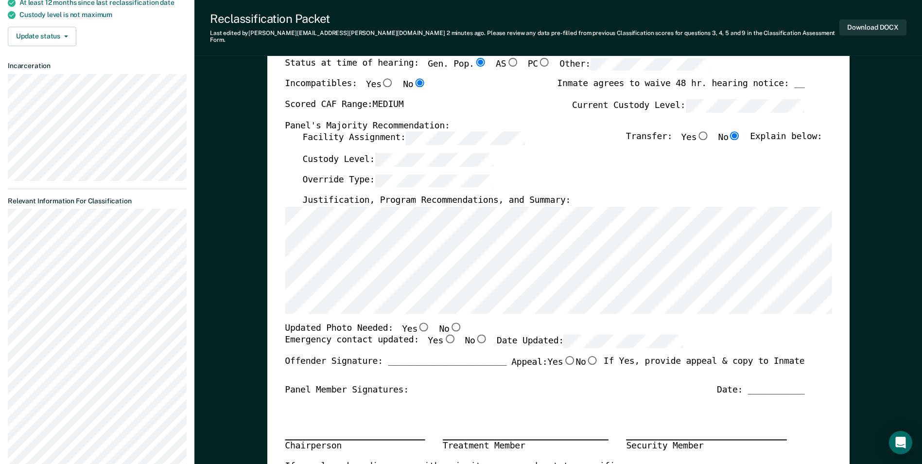
scroll to position [146, 0]
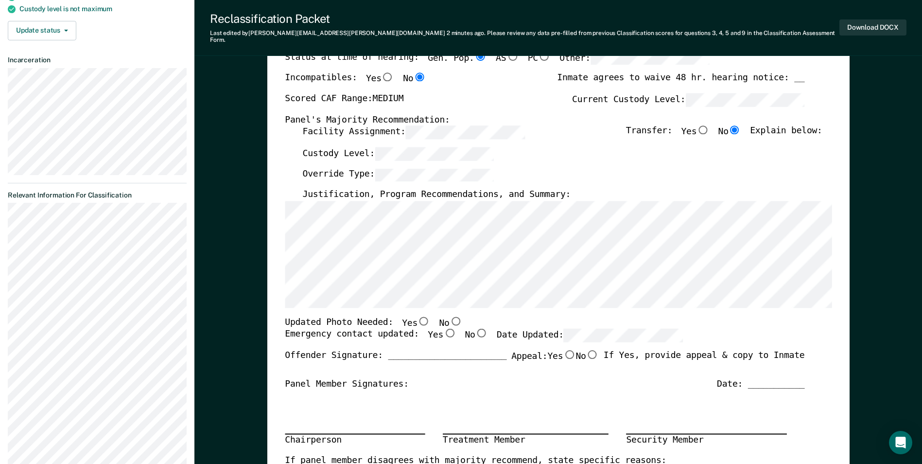
click at [449, 316] on input "No" at bounding box center [455, 320] width 13 height 9
type textarea "x"
radio input "true"
click at [443, 329] on input "Yes" at bounding box center [449, 333] width 13 height 9
type textarea "x"
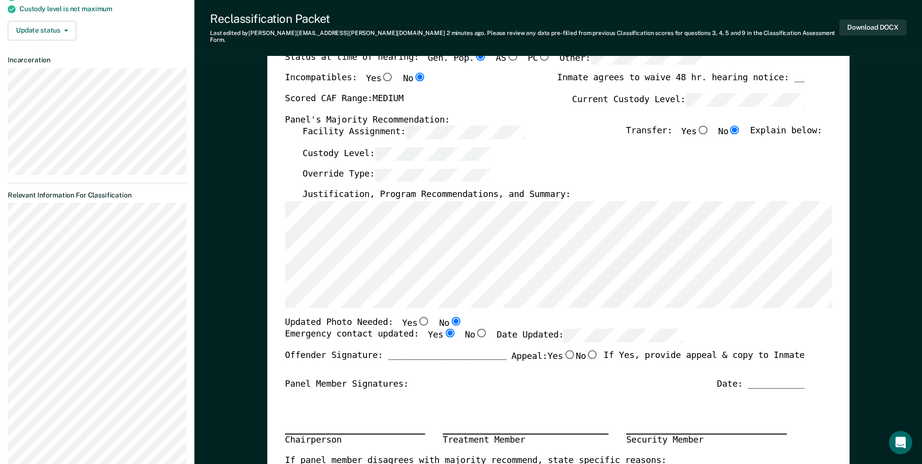
radio input "true"
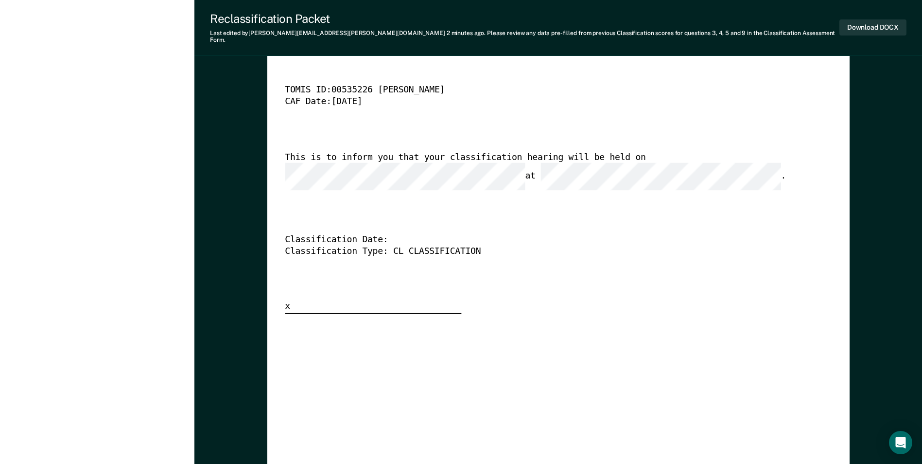
scroll to position [2430, 0]
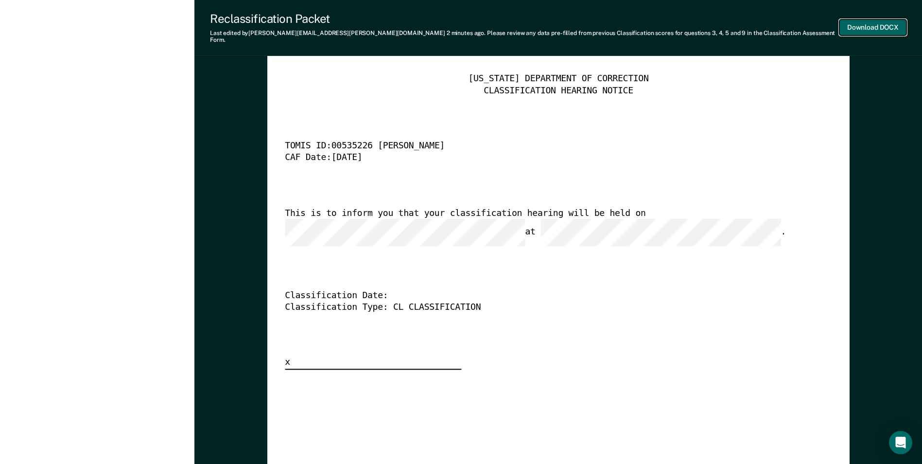
click at [868, 21] on button "Download DOCX" at bounding box center [872, 27] width 67 height 16
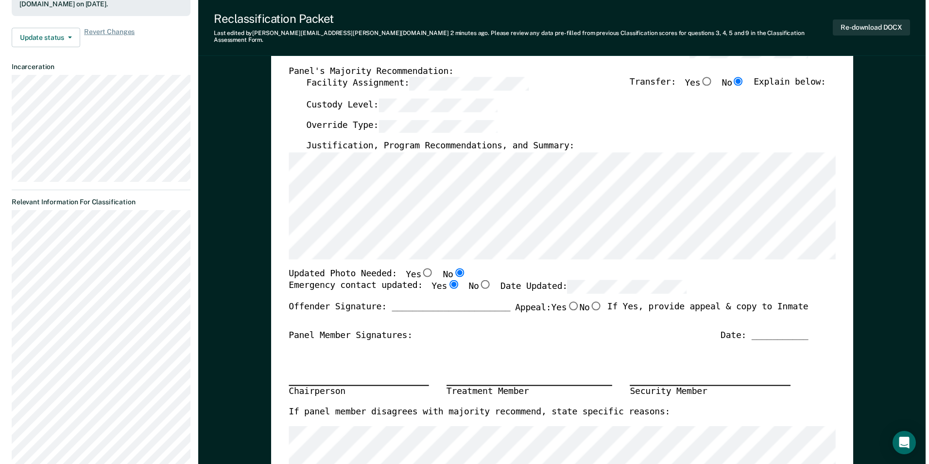
scroll to position [0, 0]
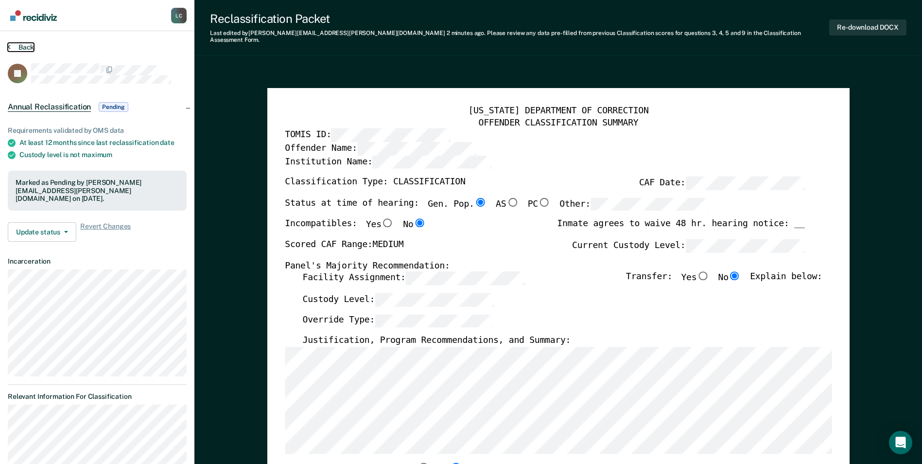
click at [30, 47] on button "Back" at bounding box center [21, 47] width 26 height 9
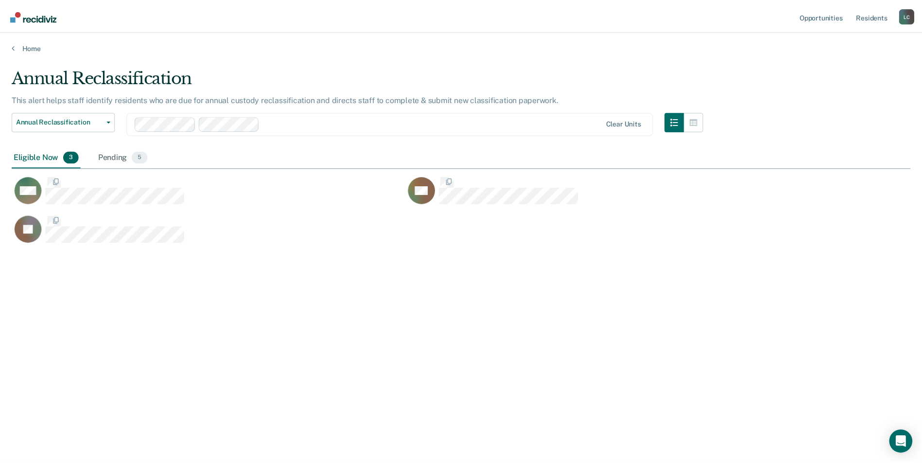
scroll to position [316, 899]
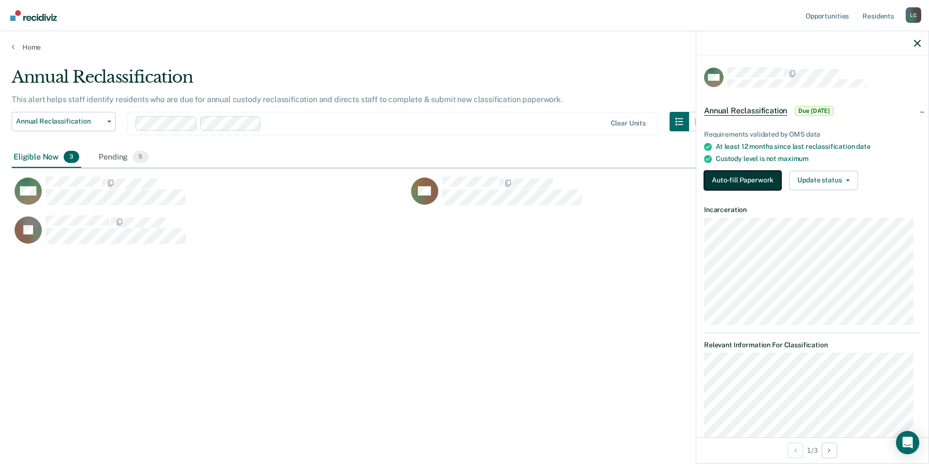
click at [731, 173] on button "Auto-fill Paperwork" at bounding box center [742, 180] width 77 height 19
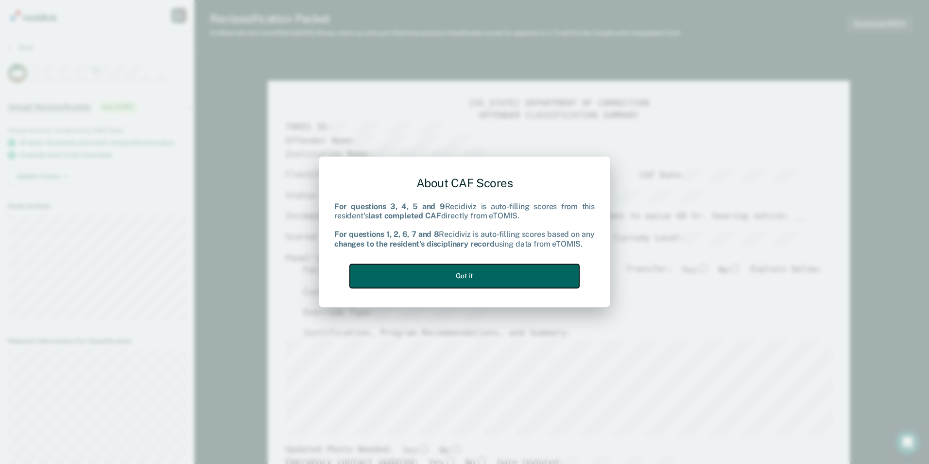
click at [409, 269] on button "Got it" at bounding box center [464, 276] width 229 height 24
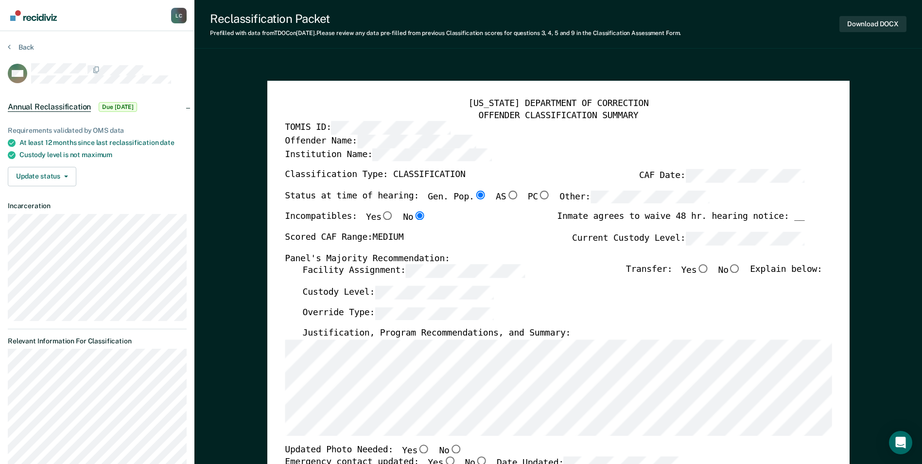
click at [740, 269] on input "No" at bounding box center [734, 268] width 13 height 9
type textarea "x"
radio input "true"
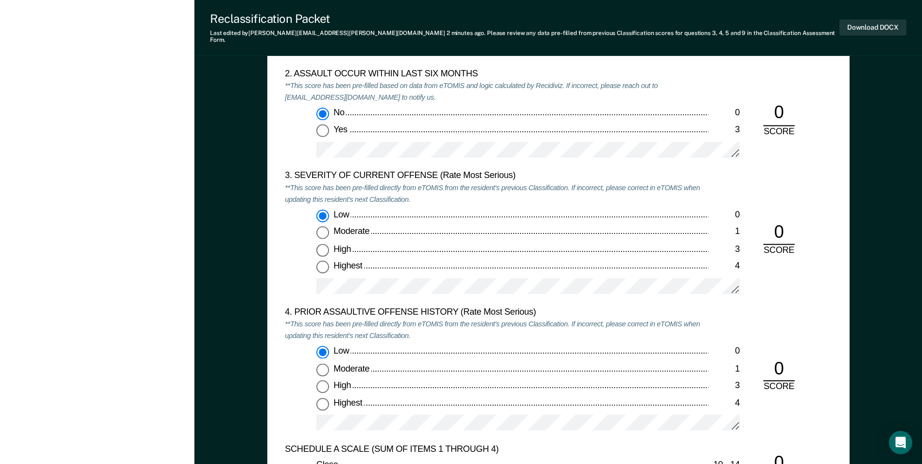
scroll to position [1118, 0]
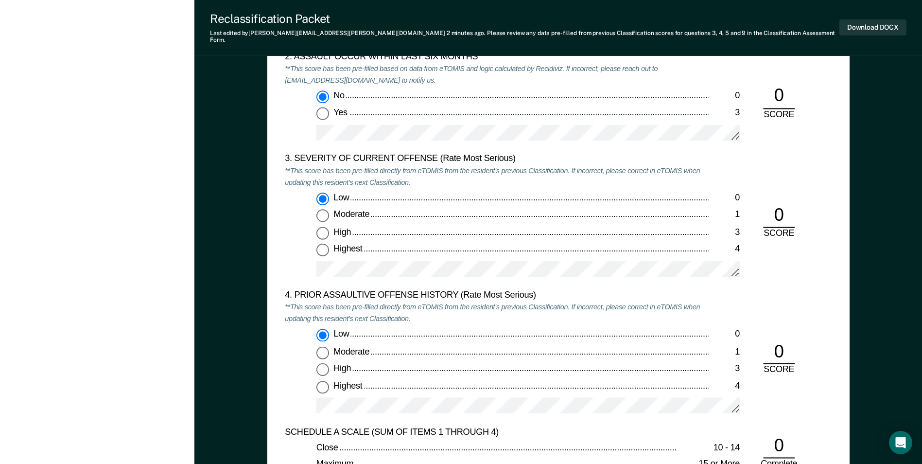
click at [326, 210] on input "Moderate 1" at bounding box center [322, 215] width 13 height 13
type textarea "x"
radio input "false"
radio input "true"
click at [322, 192] on input "Low 0" at bounding box center [322, 198] width 13 height 13
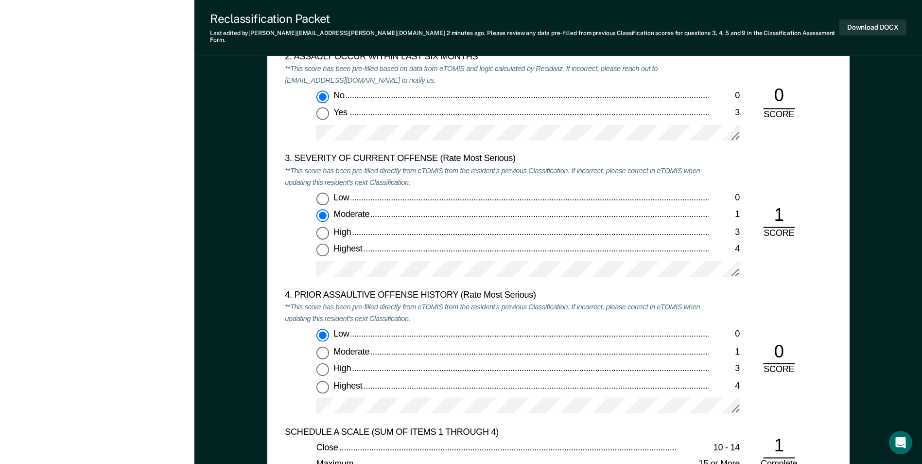
type textarea "x"
radio input "true"
radio input "false"
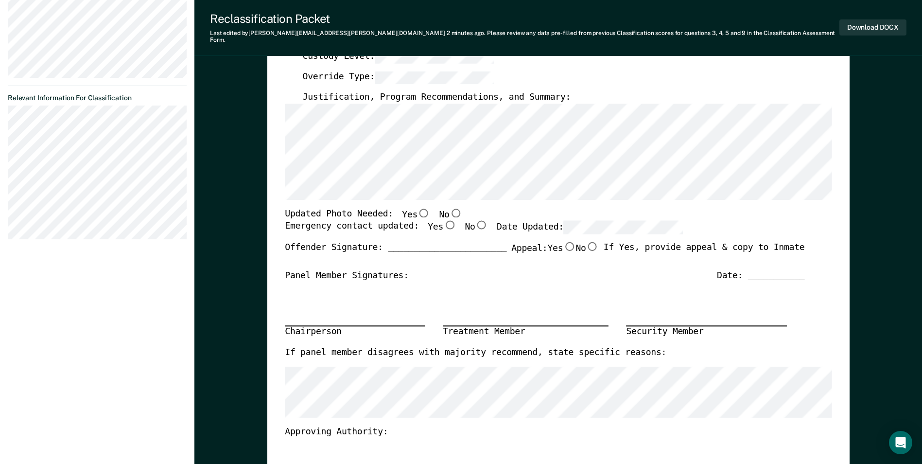
scroll to position [194, 0]
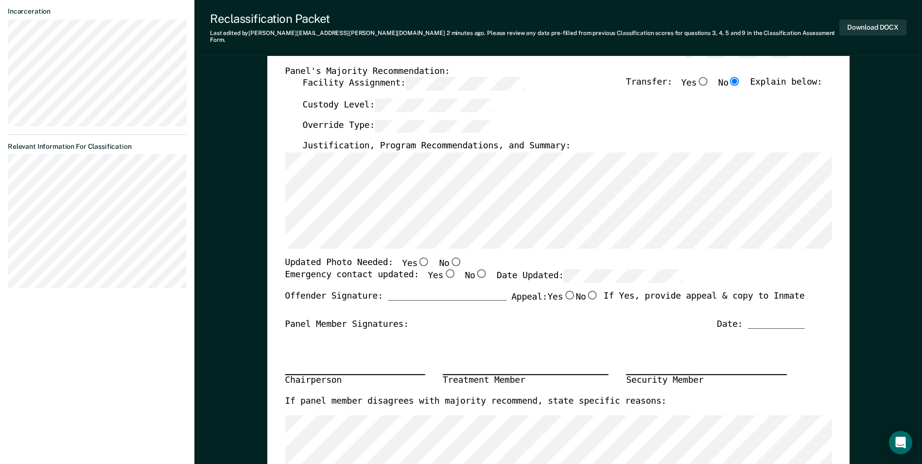
click at [449, 257] on input "No" at bounding box center [455, 261] width 13 height 9
type textarea "x"
radio input "true"
click at [443, 269] on input "Yes" at bounding box center [449, 273] width 13 height 9
type textarea "x"
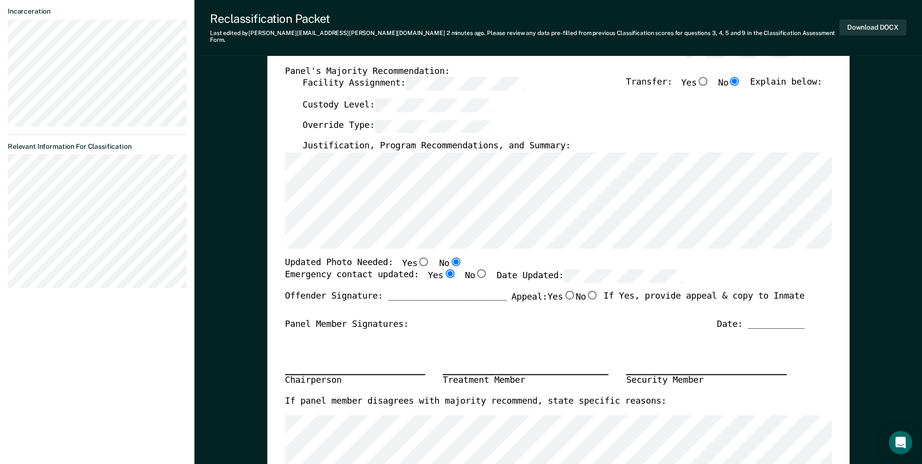
radio input "true"
click at [590, 262] on div "Updated Photo Needed: Yes No" at bounding box center [545, 263] width 520 height 13
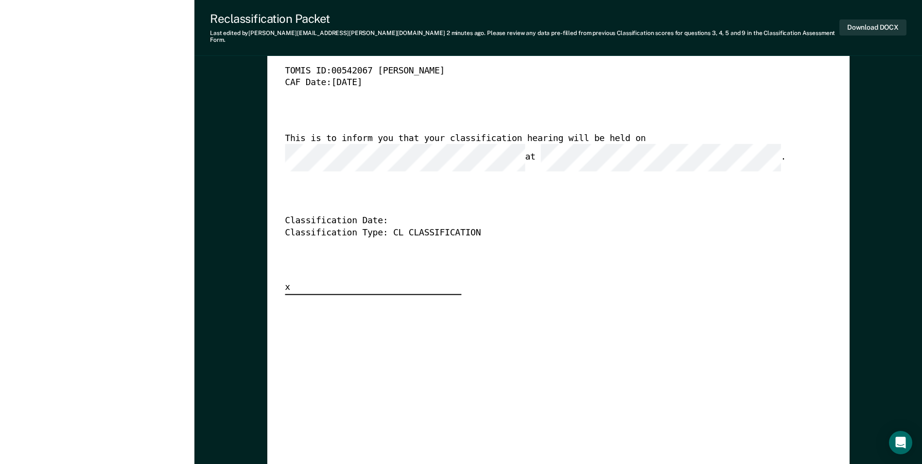
scroll to position [2381, 0]
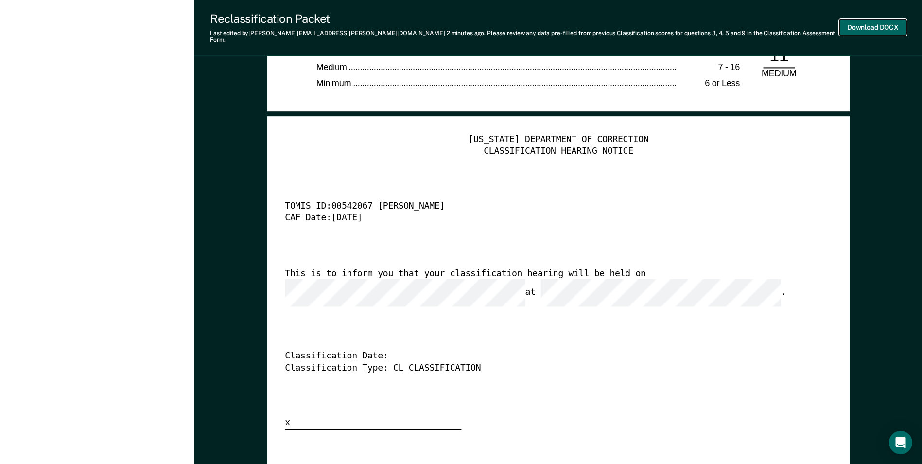
click at [863, 23] on button "Download DOCX" at bounding box center [872, 27] width 67 height 16
click at [850, 28] on button "Re-download DOCX" at bounding box center [867, 27] width 77 height 16
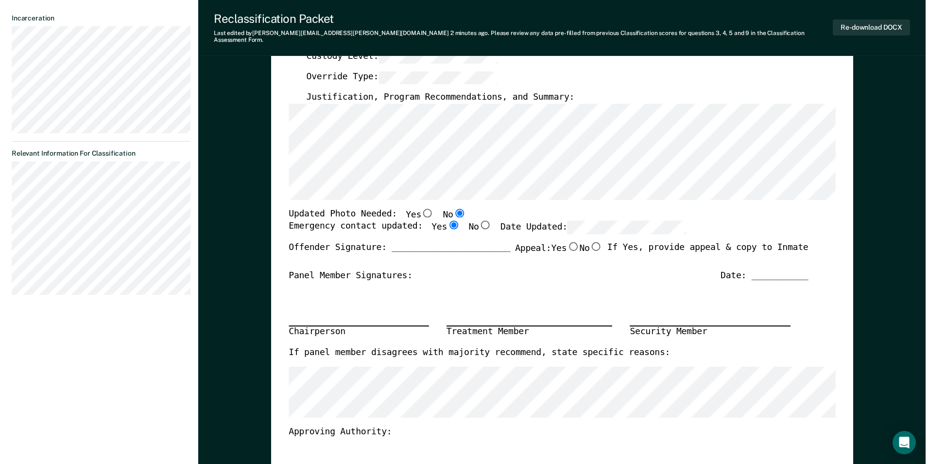
scroll to position [0, 0]
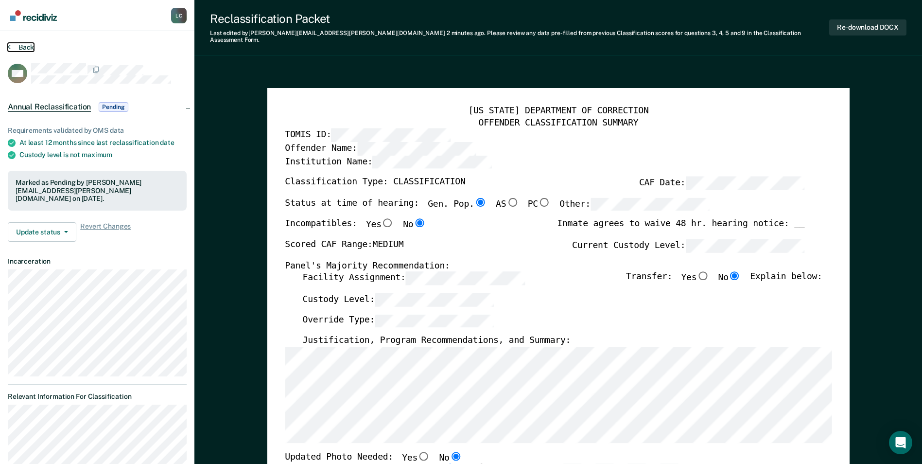
click at [27, 43] on button "Back" at bounding box center [21, 47] width 26 height 9
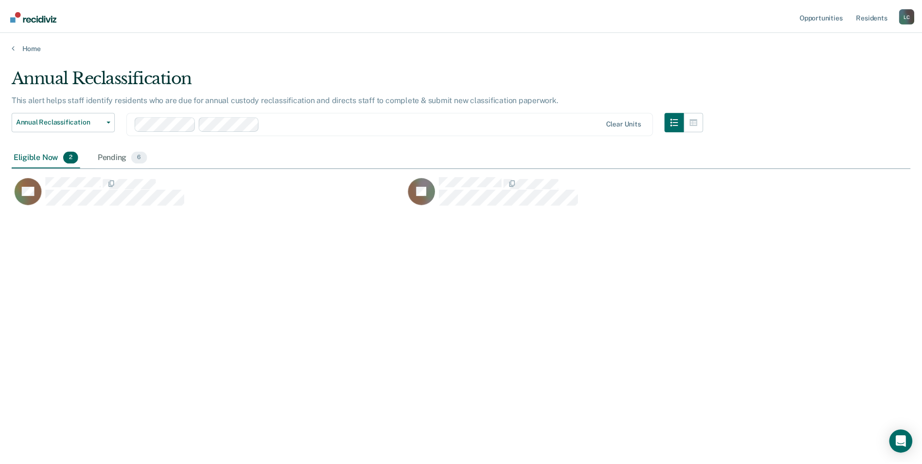
scroll to position [316, 899]
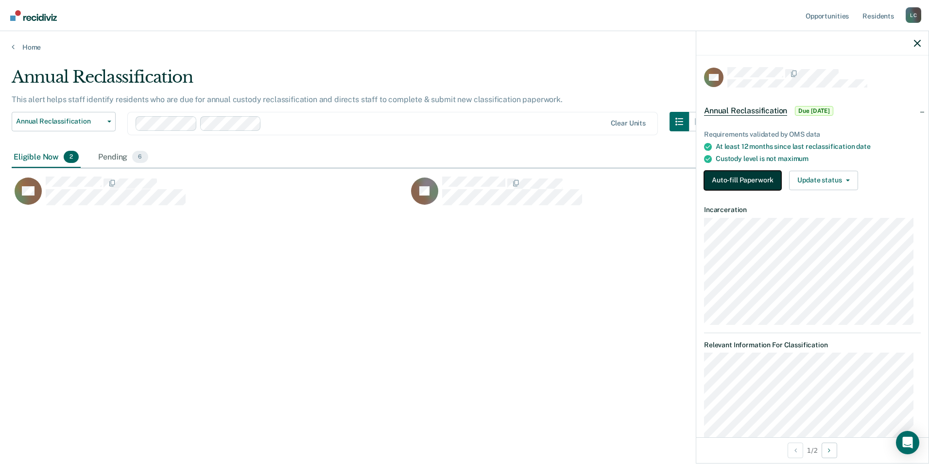
click at [760, 180] on button "Auto-fill Paperwork" at bounding box center [742, 180] width 77 height 19
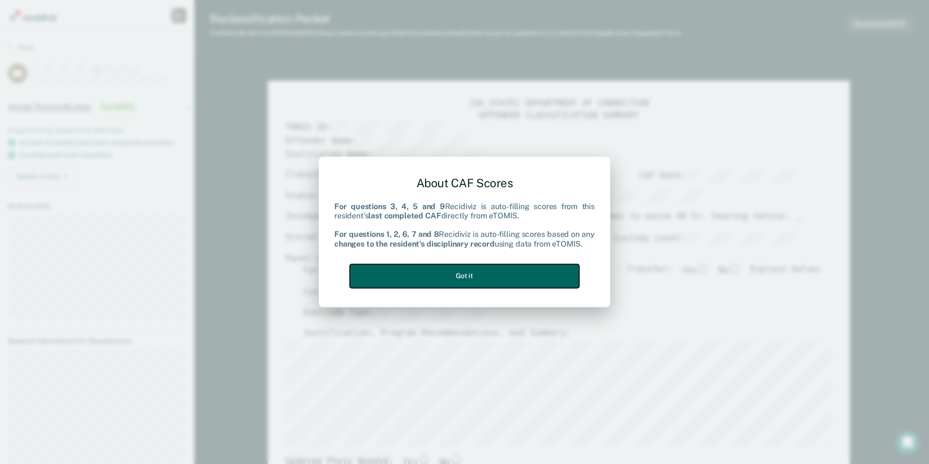
click at [488, 273] on button "Got it" at bounding box center [464, 276] width 229 height 24
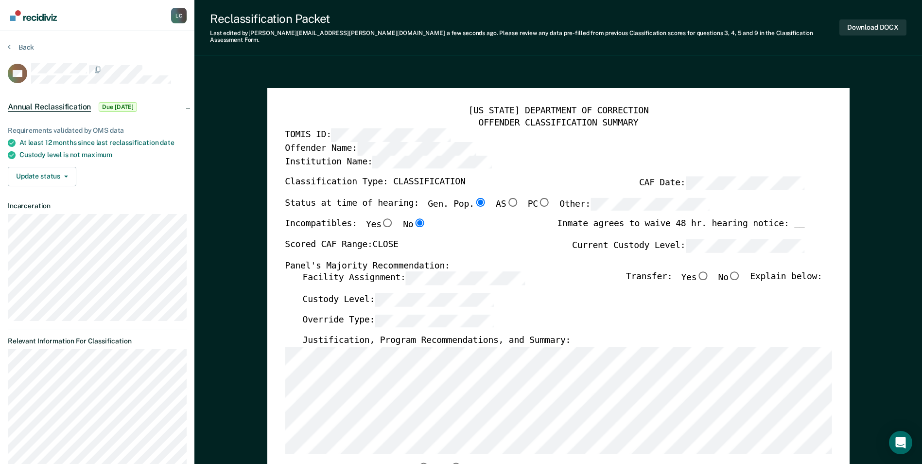
click at [741, 271] on input "No" at bounding box center [734, 275] width 13 height 9
type textarea "x"
radio input "true"
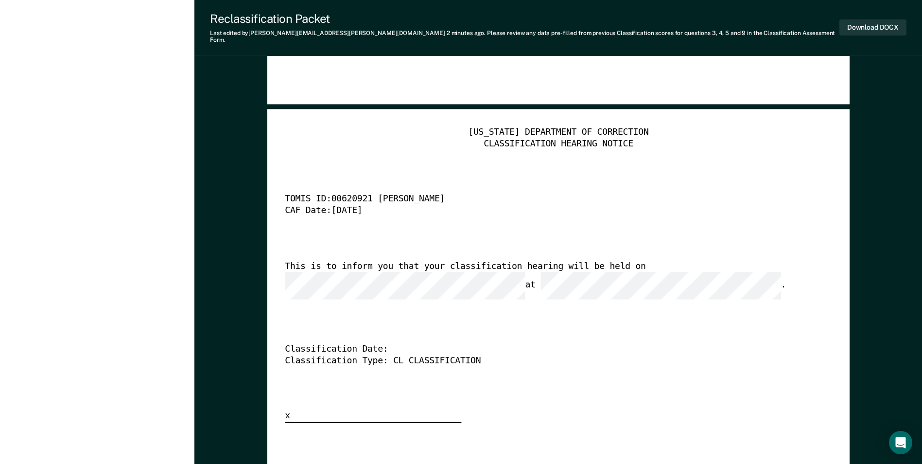
scroll to position [2284, 0]
click at [863, 27] on button "Download DOCX" at bounding box center [872, 27] width 67 height 16
type textarea "x"
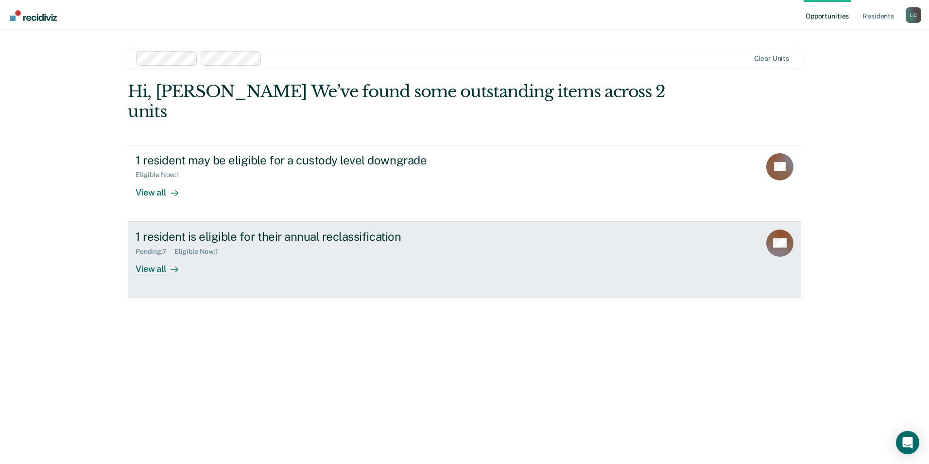
click at [157, 255] on div "View all" at bounding box center [163, 264] width 54 height 19
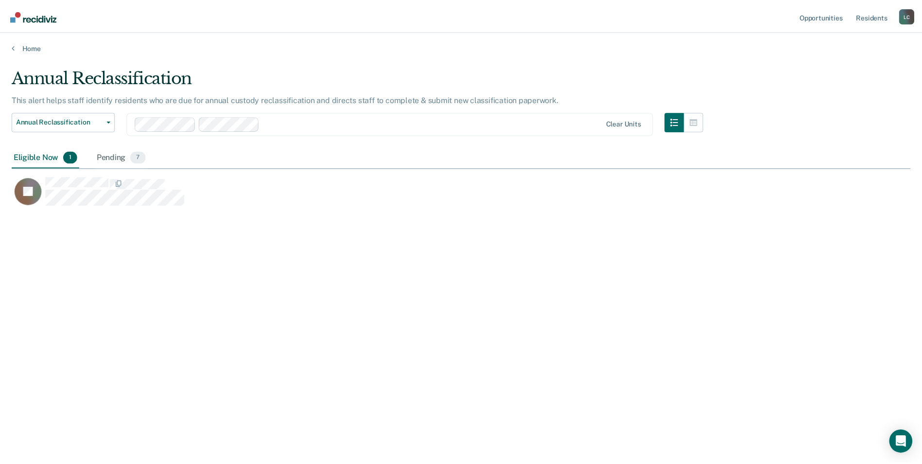
scroll to position [316, 899]
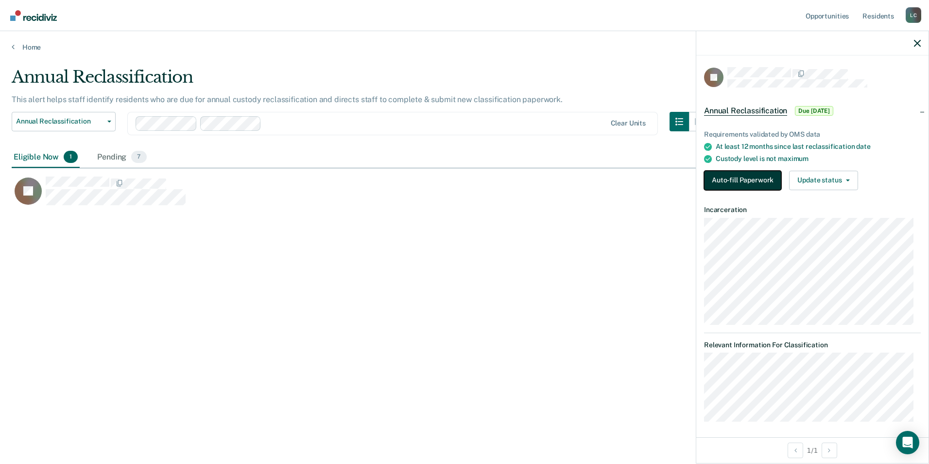
click at [733, 175] on button "Auto-fill Paperwork" at bounding box center [742, 180] width 77 height 19
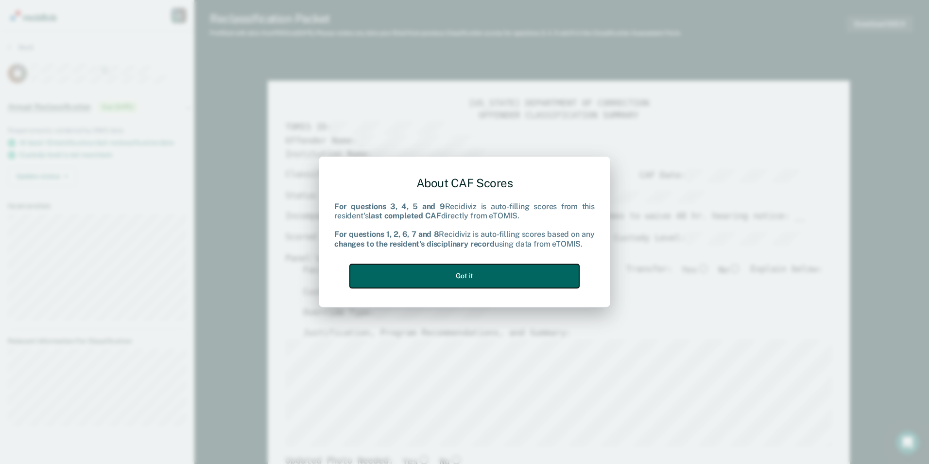
click at [498, 273] on button "Got it" at bounding box center [464, 276] width 229 height 24
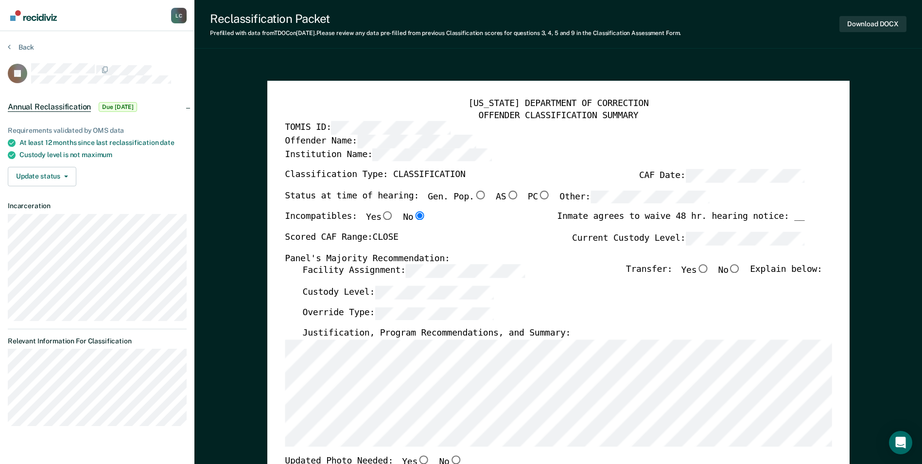
click at [738, 271] on input "No" at bounding box center [734, 268] width 13 height 9
type textarea "x"
radio input "true"
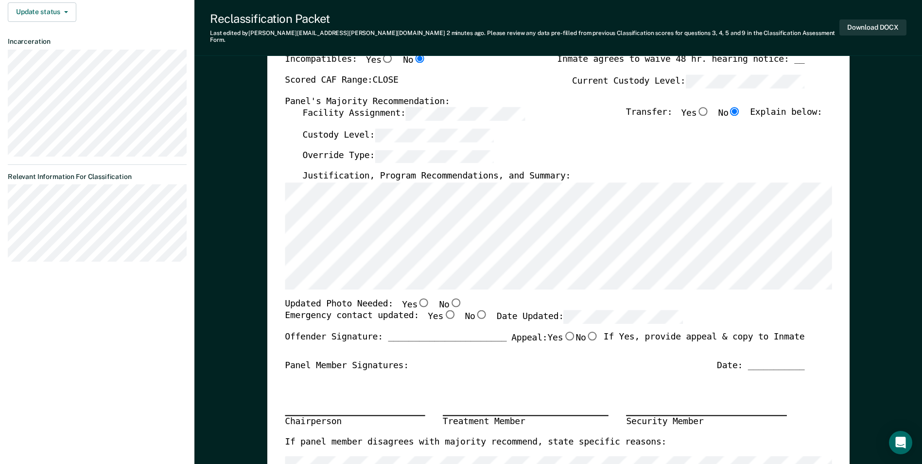
scroll to position [194, 0]
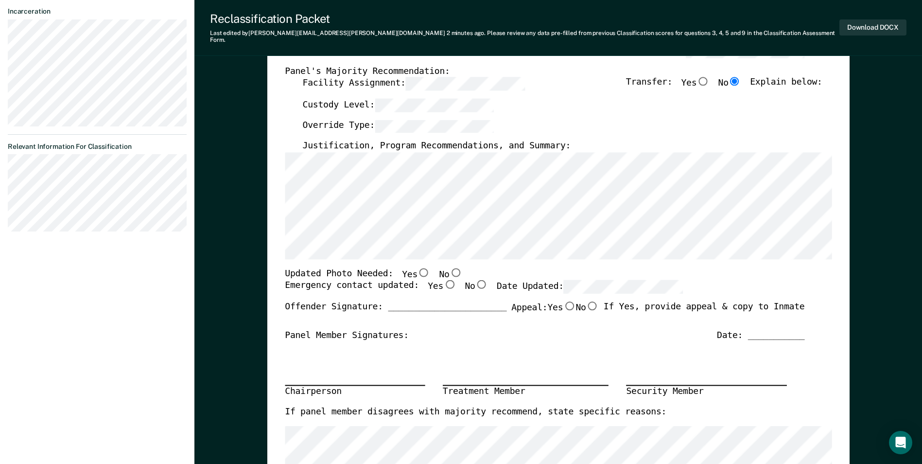
click at [449, 268] on input "No" at bounding box center [455, 272] width 13 height 9
type textarea "x"
radio input "true"
click at [443, 280] on input "Yes" at bounding box center [449, 284] width 13 height 9
type textarea "x"
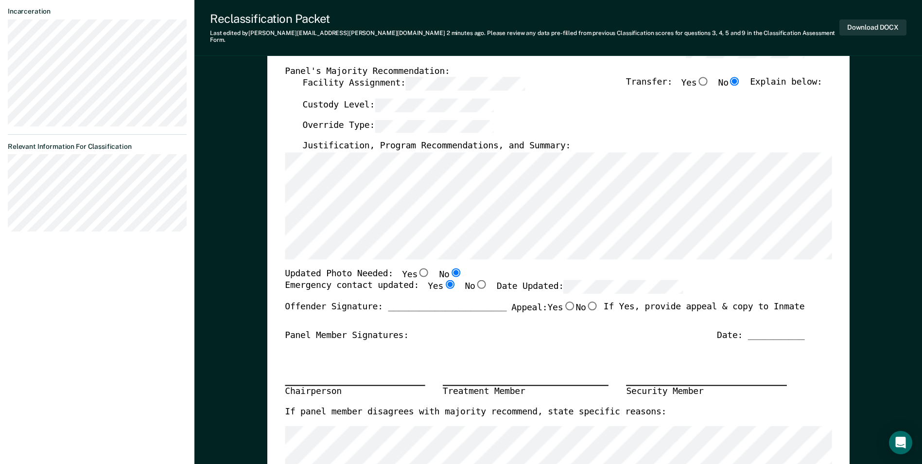
radio input "true"
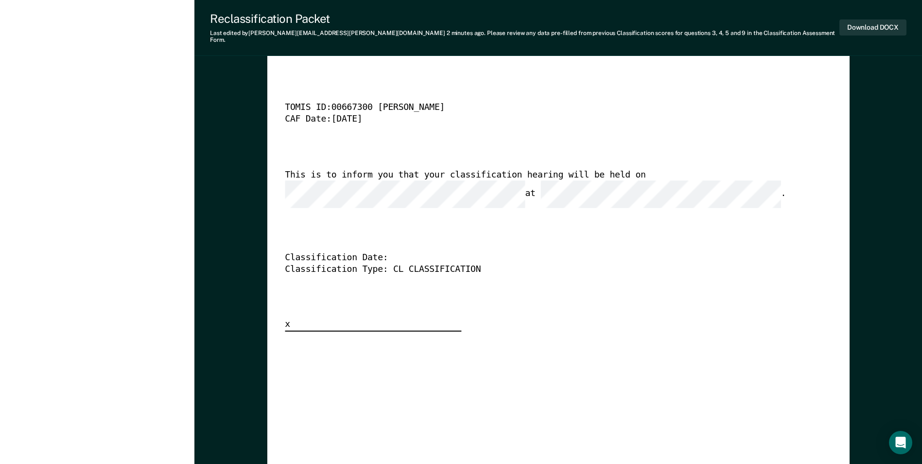
scroll to position [2333, 0]
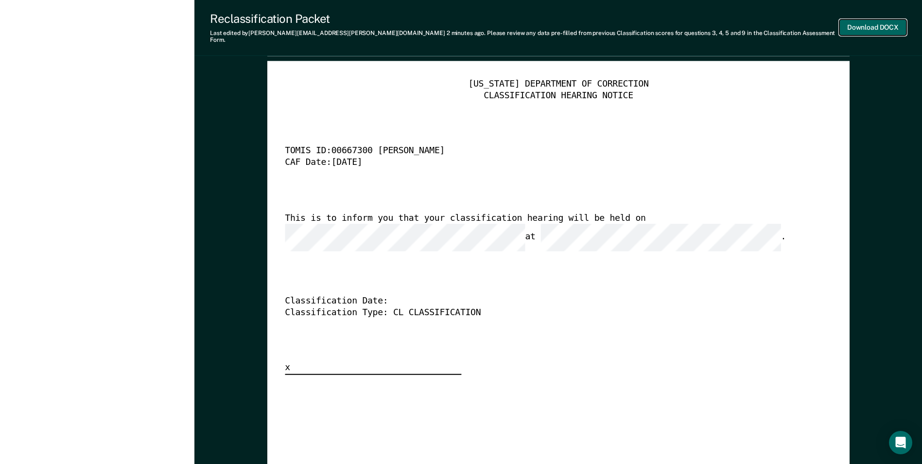
click at [870, 28] on button "Download DOCX" at bounding box center [872, 27] width 67 height 16
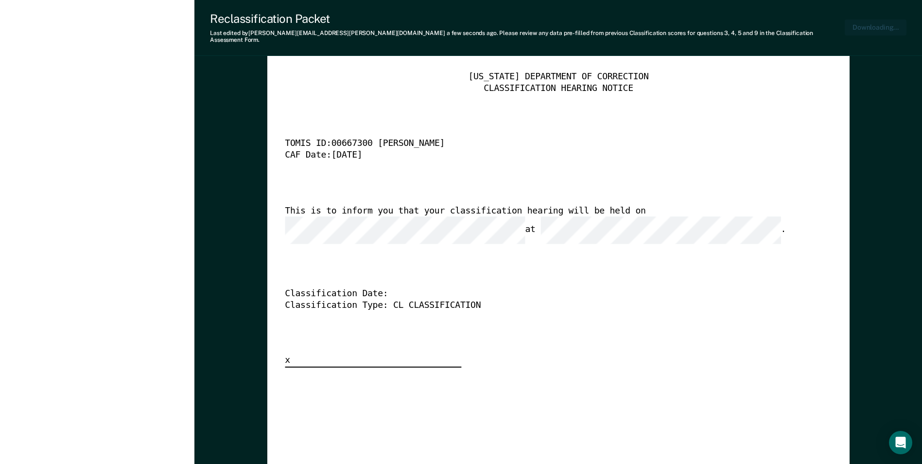
type textarea "x"
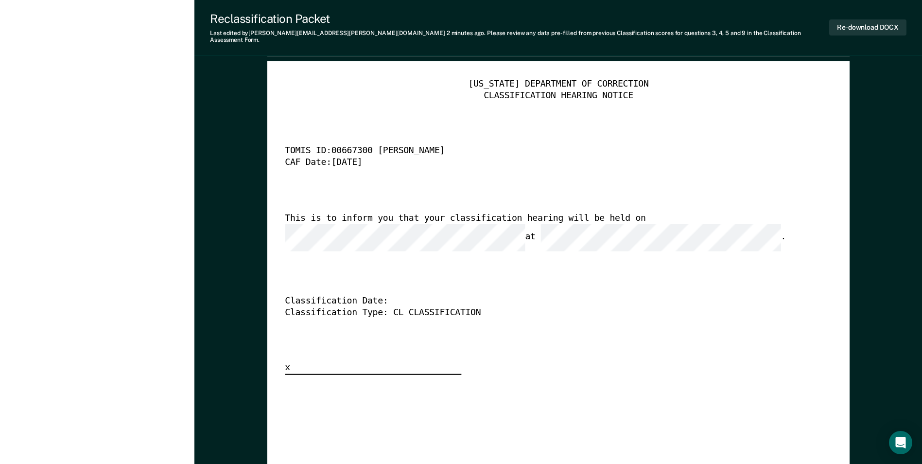
drag, startPoint x: 650, startPoint y: 140, endPoint x: 787, endPoint y: 187, distance: 145.2
click at [649, 145] on div "TOMIS ID: 00667300 Ladavian Tucker" at bounding box center [545, 151] width 520 height 12
drag, startPoint x: 302, startPoint y: 11, endPoint x: 788, endPoint y: 91, distance: 492.5
click at [788, 91] on div "CLASSIFICATION HEARING NOTICE" at bounding box center [558, 96] width 547 height 12
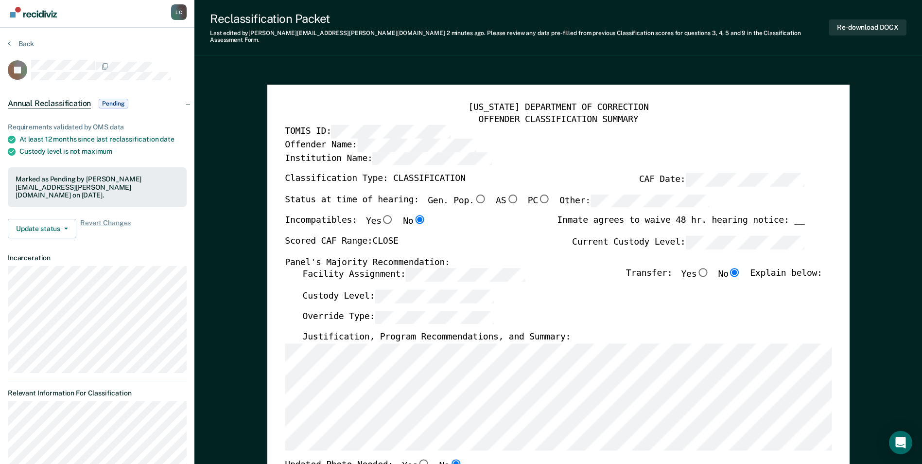
scroll to position [0, 0]
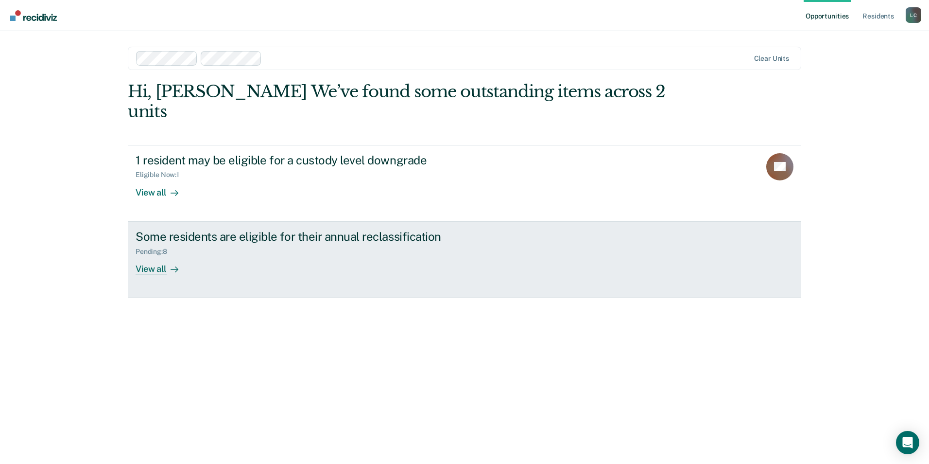
click at [150, 255] on div "View all" at bounding box center [163, 264] width 54 height 19
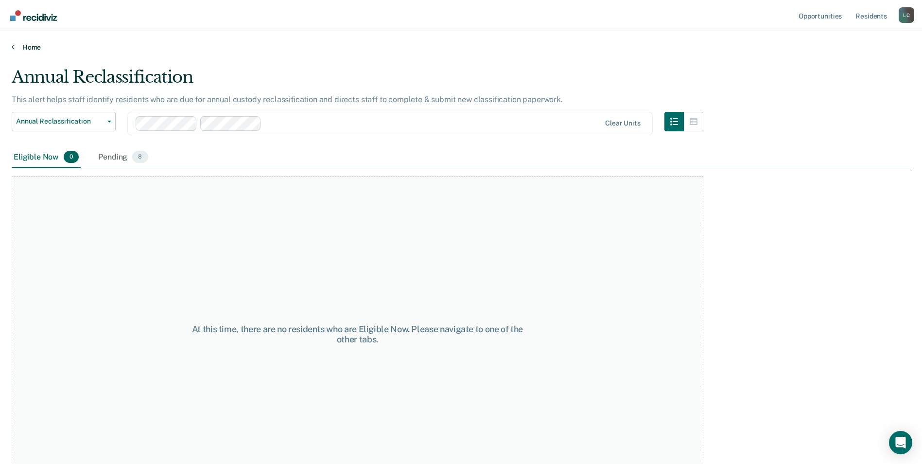
click at [31, 47] on link "Home" at bounding box center [461, 47] width 899 height 9
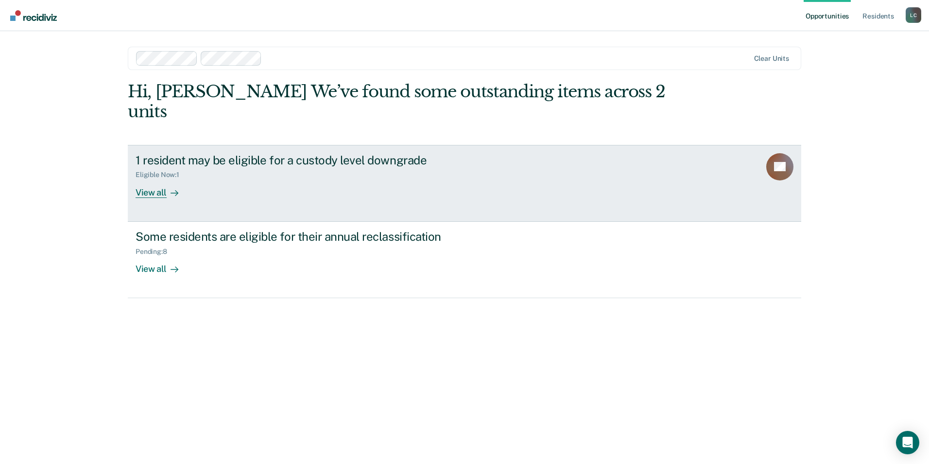
click at [150, 179] on div "View all" at bounding box center [163, 188] width 54 height 19
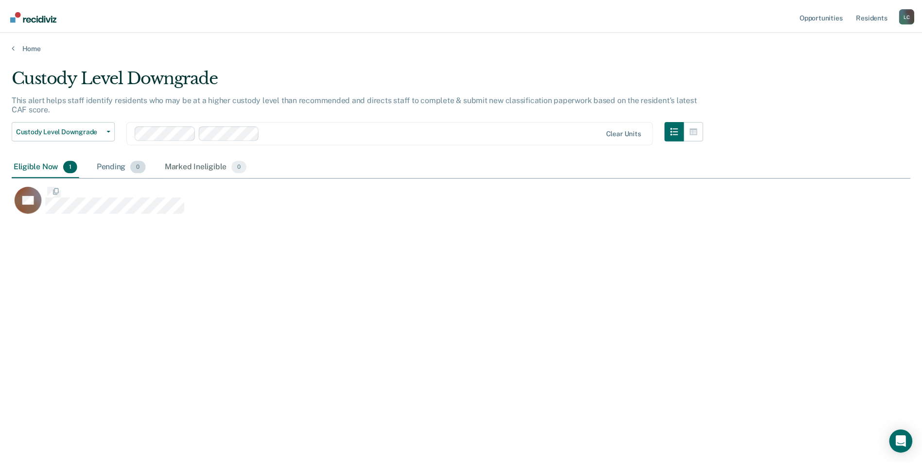
scroll to position [316, 899]
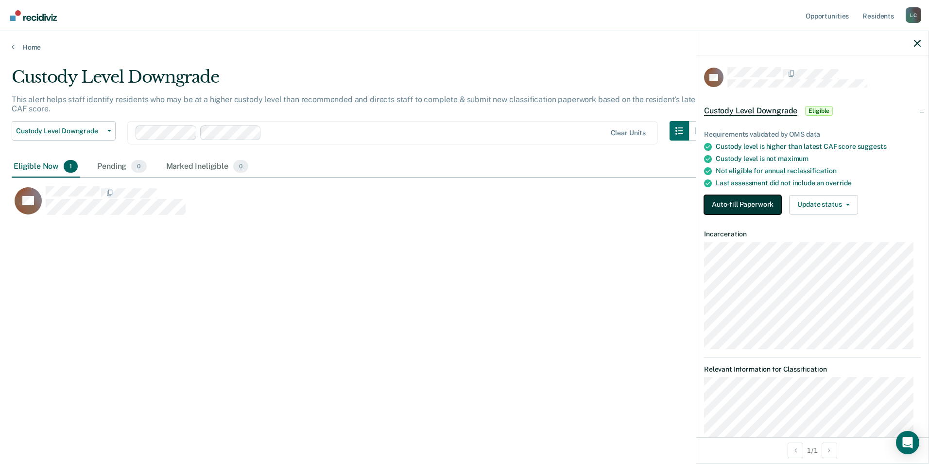
click at [733, 200] on button "Auto-fill Paperwork" at bounding box center [742, 204] width 77 height 19
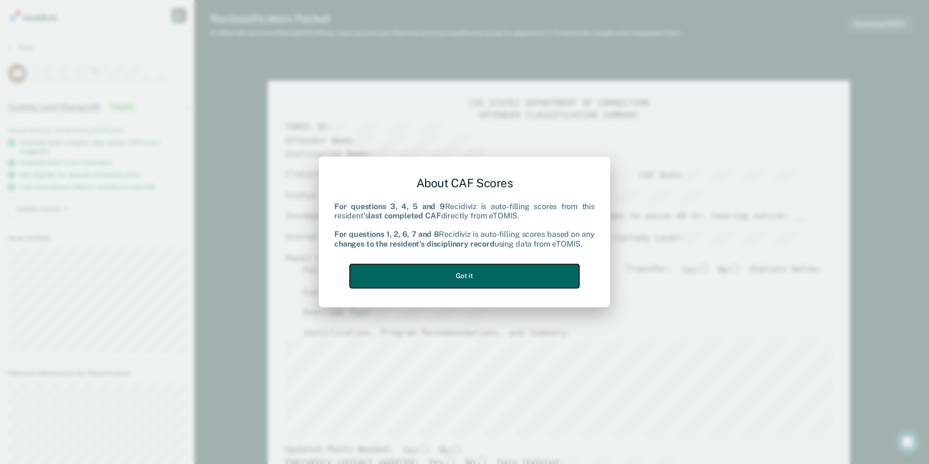
click at [517, 278] on button "Got it" at bounding box center [464, 276] width 229 height 24
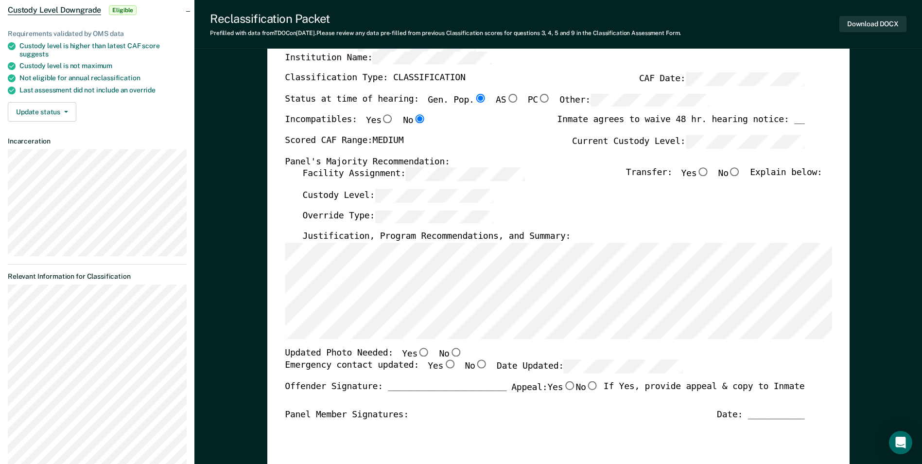
scroll to position [97, 0]
click at [740, 172] on input "No" at bounding box center [734, 171] width 13 height 9
type textarea "x"
radio input "true"
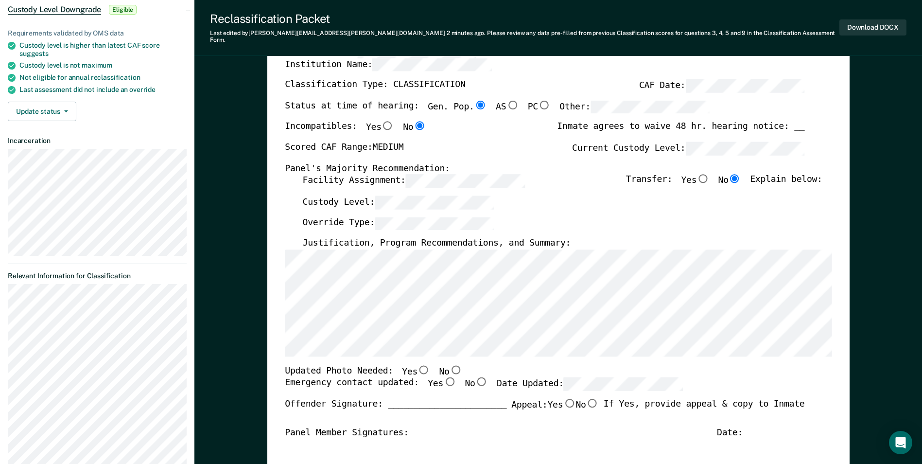
click at [449, 365] on input "No" at bounding box center [455, 369] width 13 height 9
type textarea "x"
radio input "true"
click at [443, 378] on input "Yes" at bounding box center [449, 381] width 13 height 9
type textarea "x"
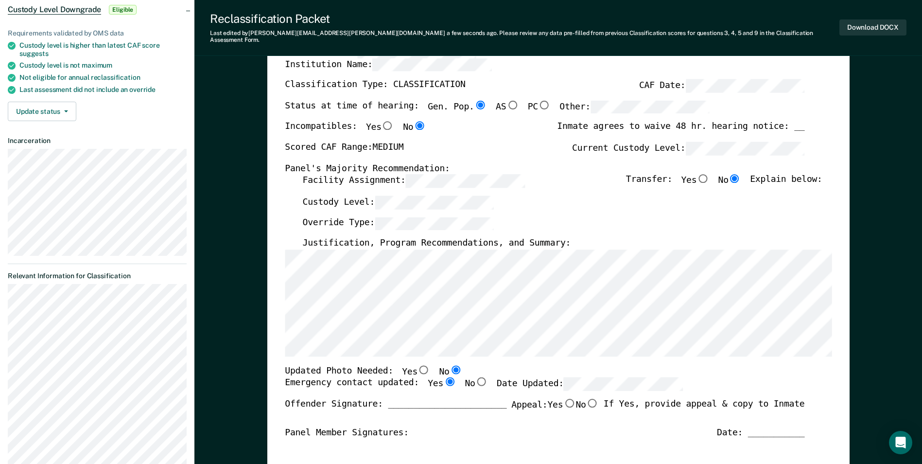
radio input "true"
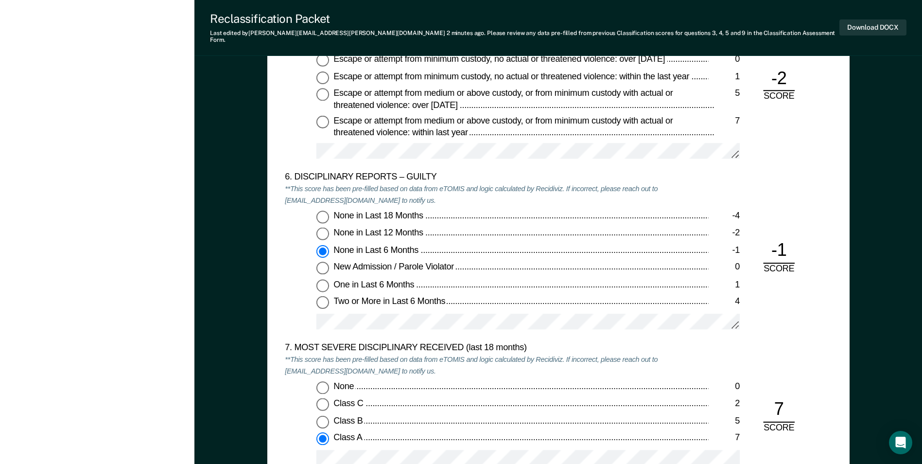
scroll to position [1652, 0]
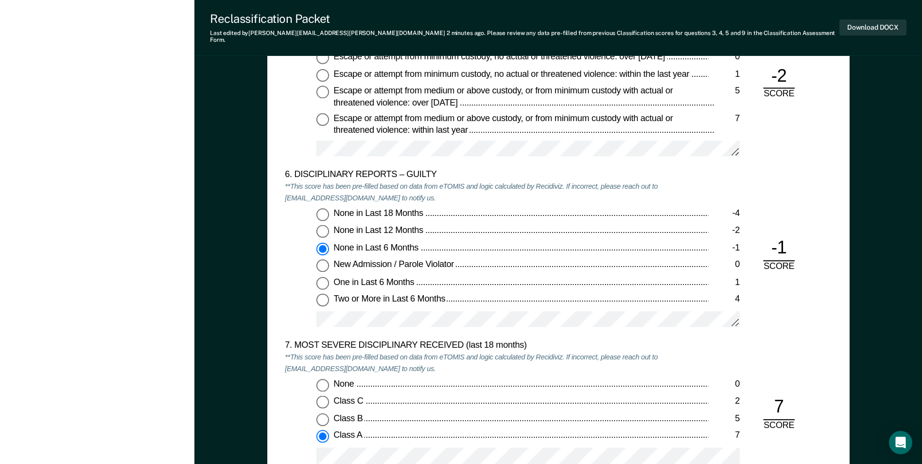
click at [321, 277] on input "One in Last 6 Months 1" at bounding box center [322, 283] width 13 height 13
type textarea "x"
radio input "false"
radio input "true"
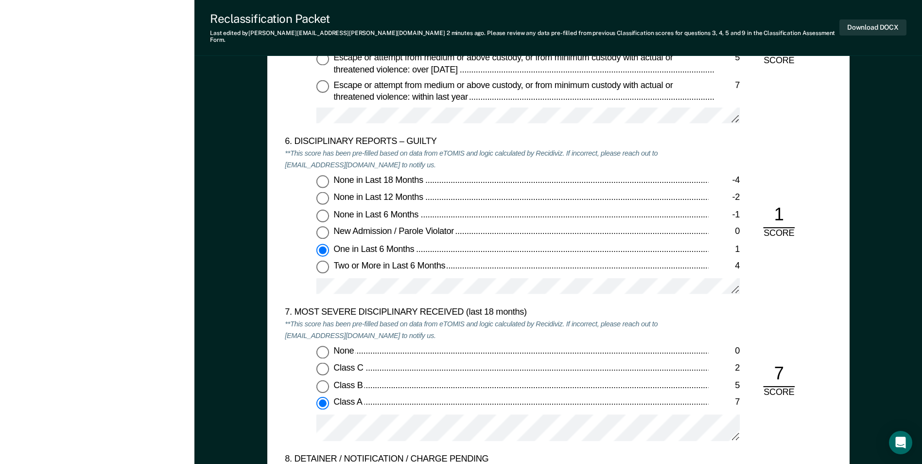
scroll to position [1750, 0]
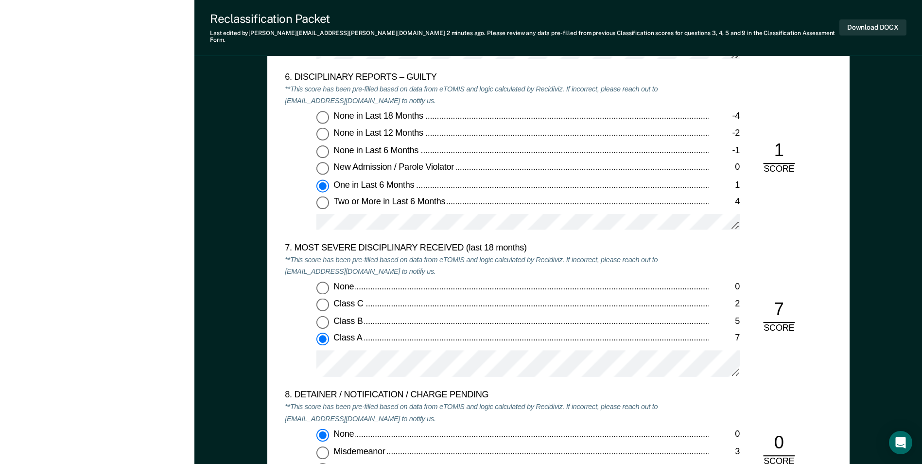
drag, startPoint x: 531, startPoint y: 175, endPoint x: 832, endPoint y: 233, distance: 306.3
click at [832, 233] on div "5. ESCAPE HISTORY (WITHIN LAST 5 YEARS OF INCARCERATION) **This score has been …" at bounding box center [558, 294] width 582 height 829
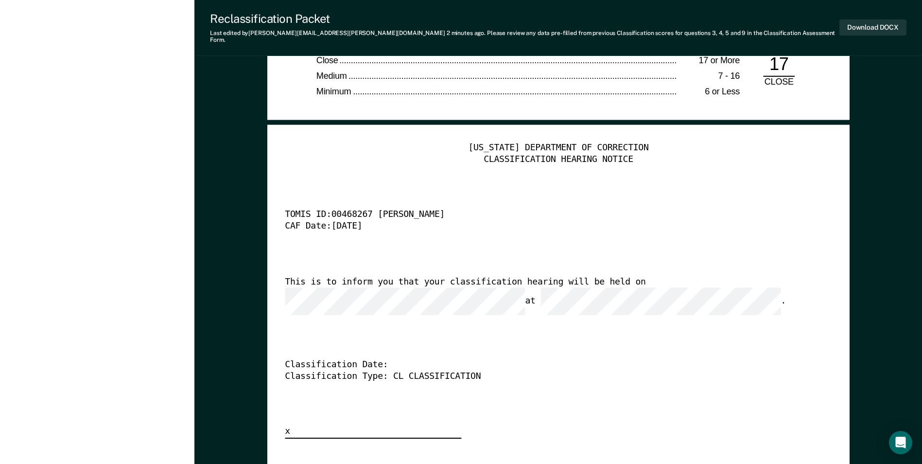
scroll to position [2284, 0]
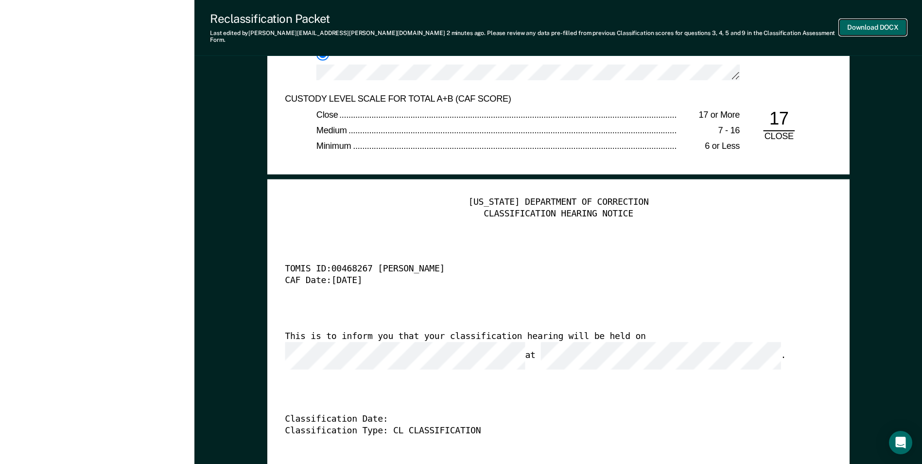
click at [850, 23] on button "Download DOCX" at bounding box center [872, 27] width 67 height 16
type textarea "x"
